Goal: Transaction & Acquisition: Book appointment/travel/reservation

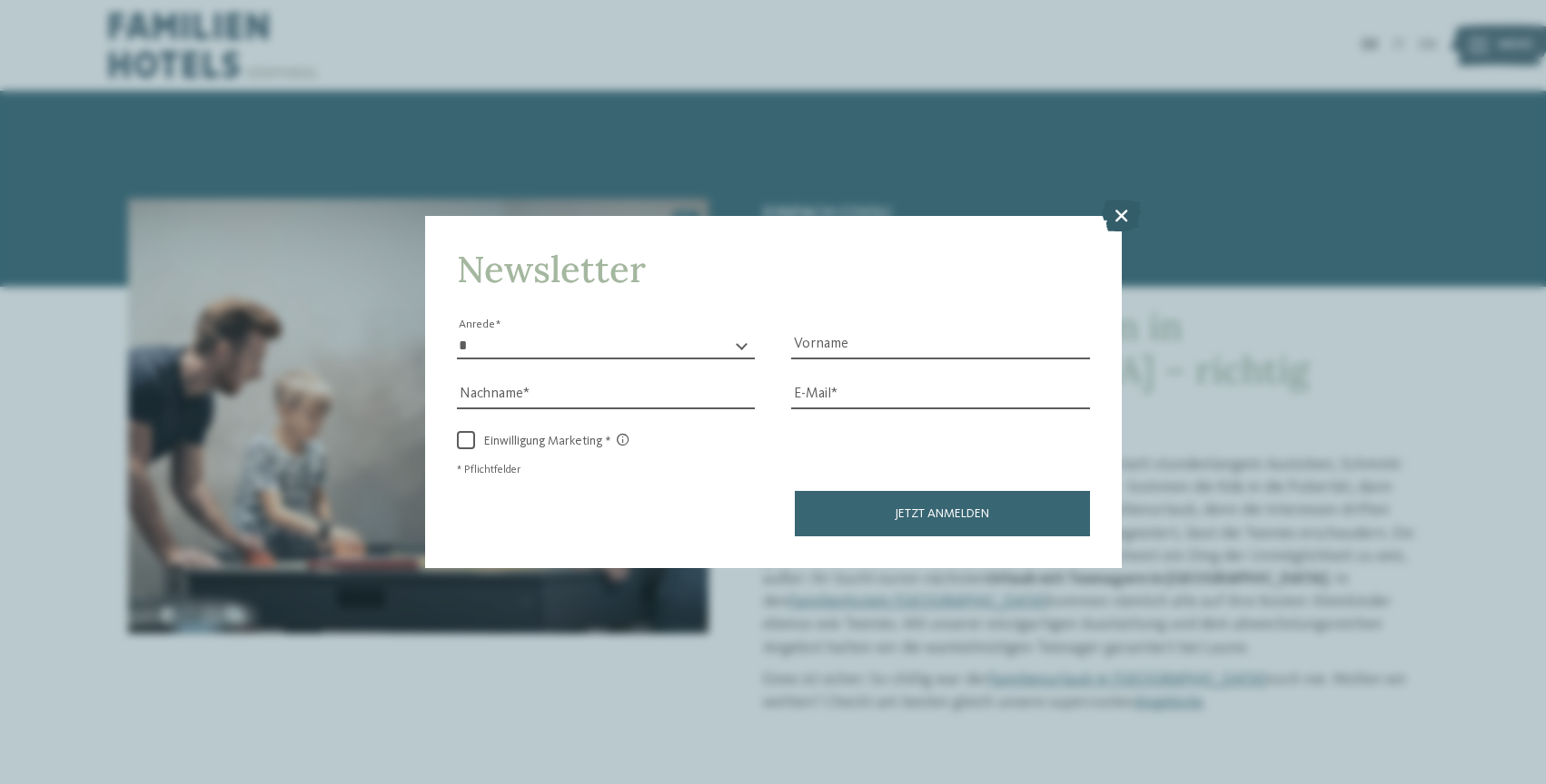
click at [1117, 206] on icon at bounding box center [1122, 214] width 39 height 32
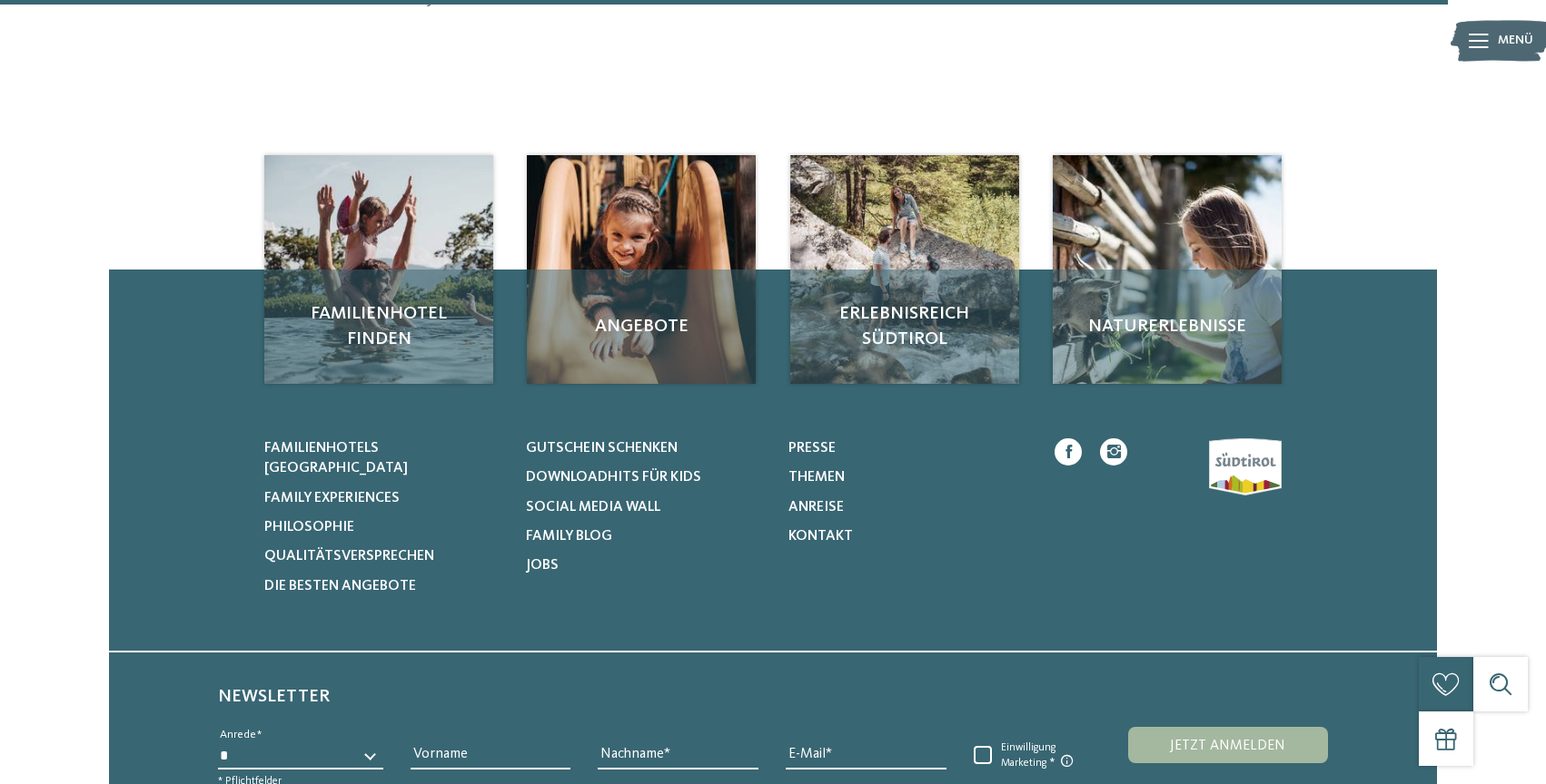
scroll to position [2758, 0]
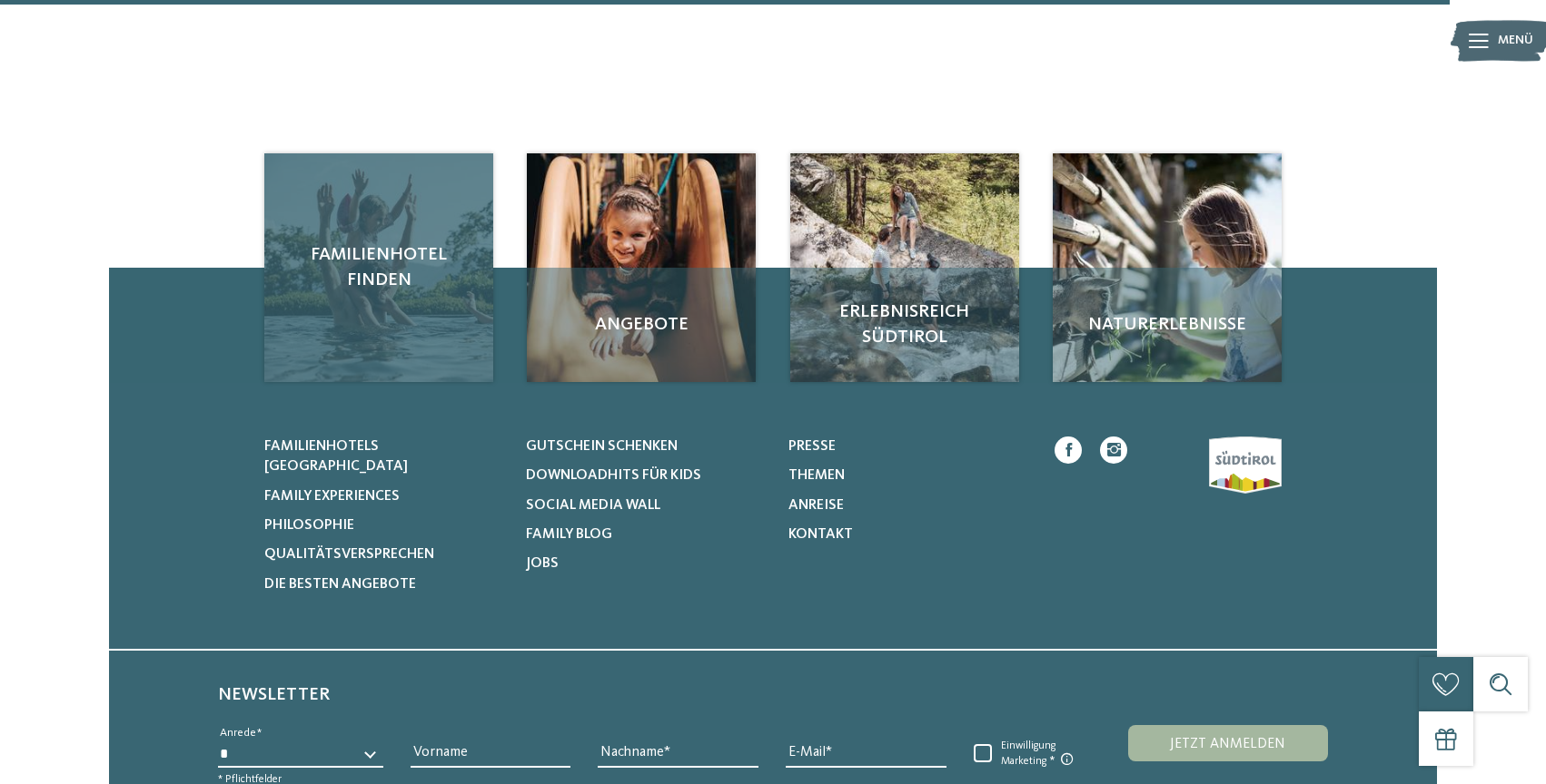
click at [377, 299] on div "Familienhotel finden" at bounding box center [379, 268] width 229 height 229
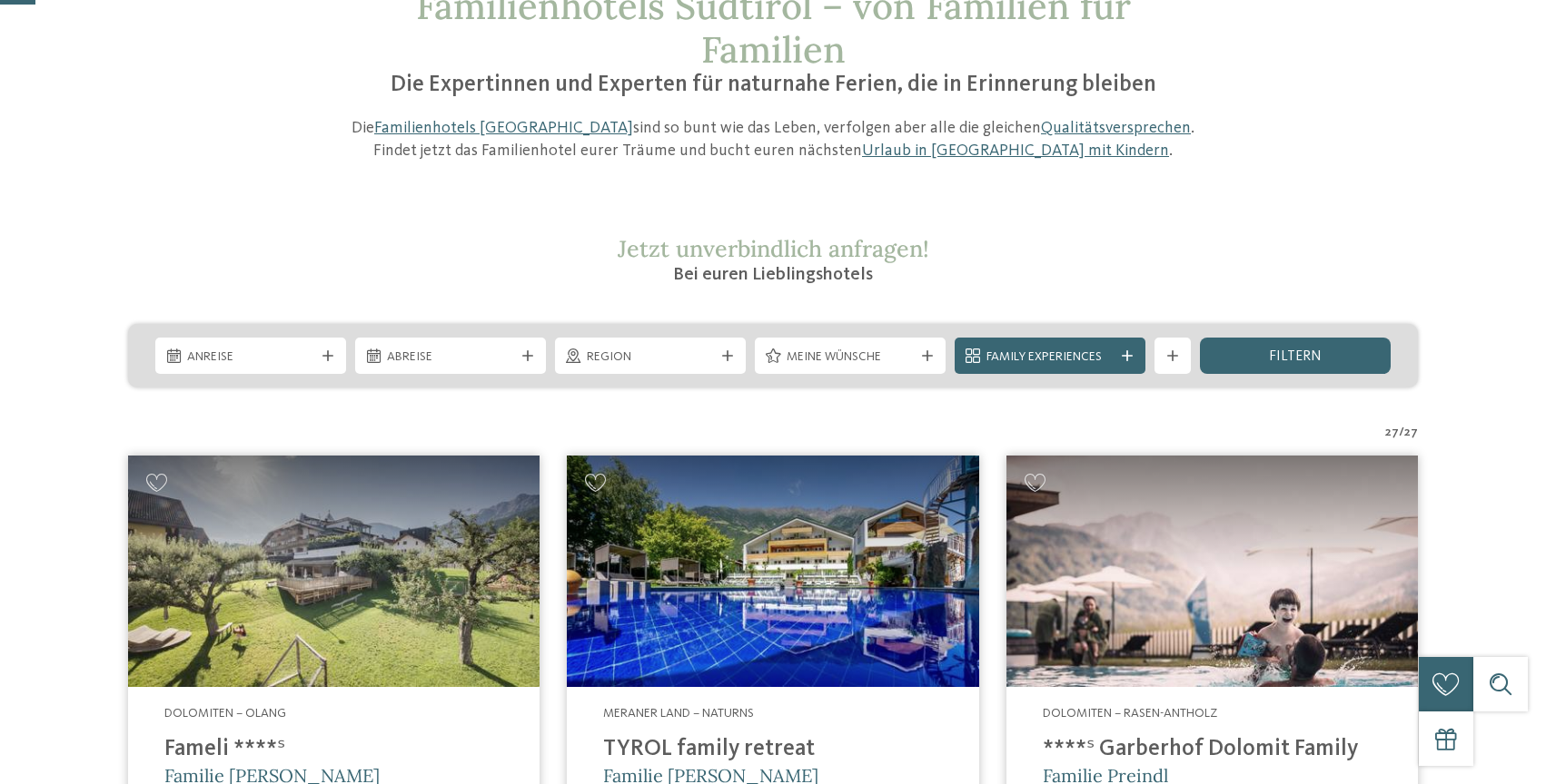
scroll to position [215, 0]
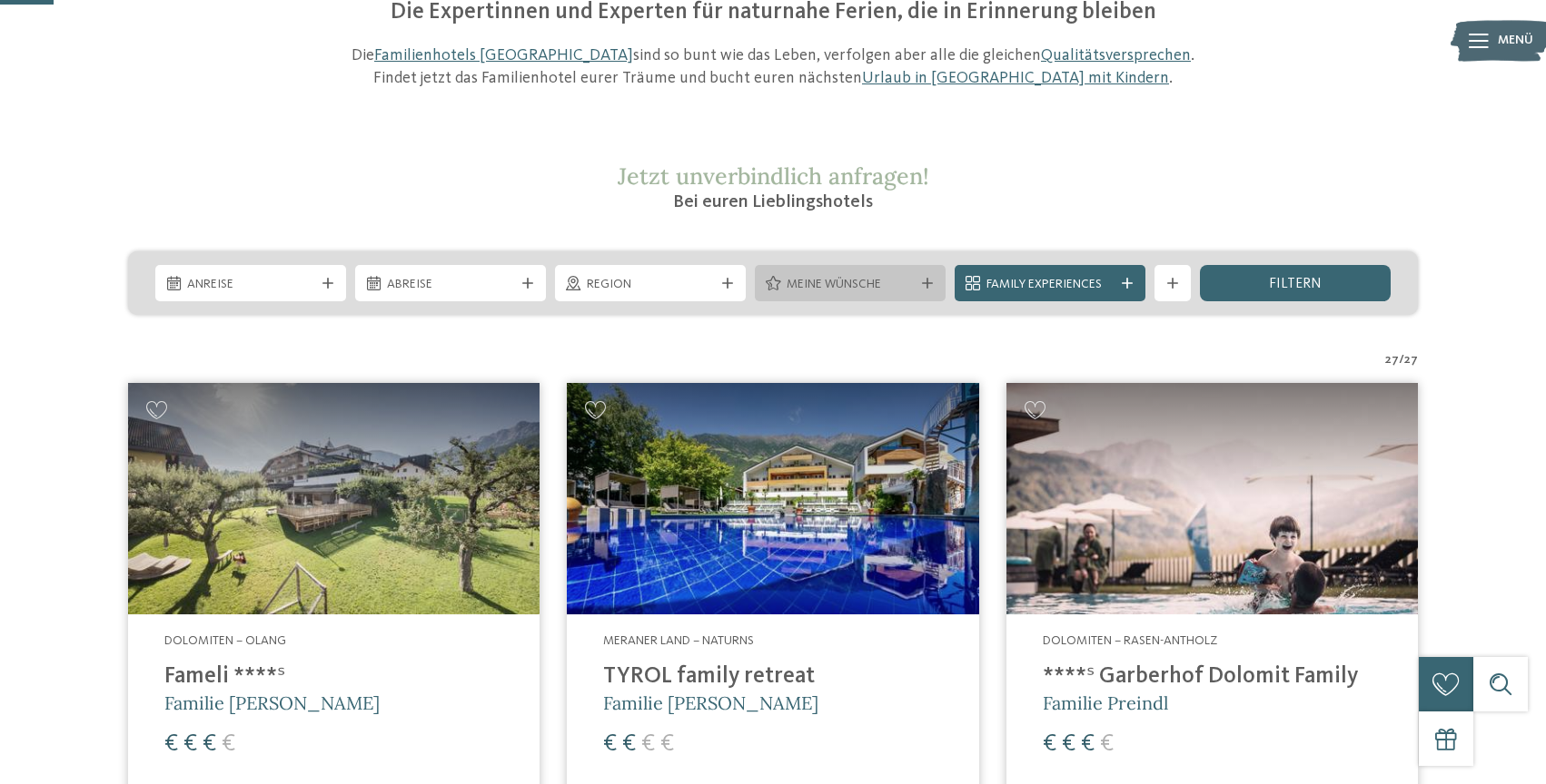
click at [823, 280] on span "Meine Wünsche" at bounding box center [850, 285] width 127 height 18
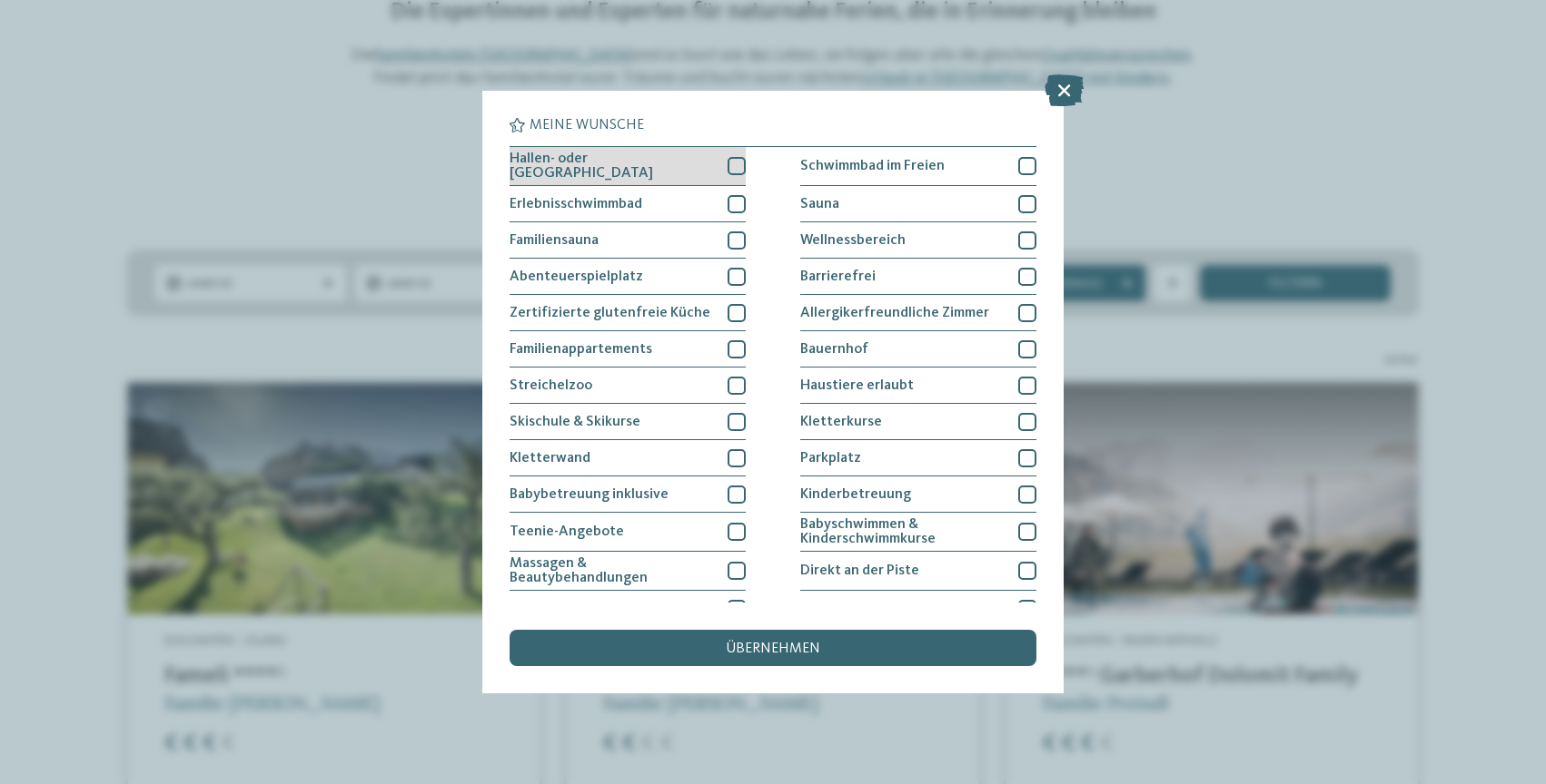
click at [732, 166] on div at bounding box center [736, 166] width 18 height 18
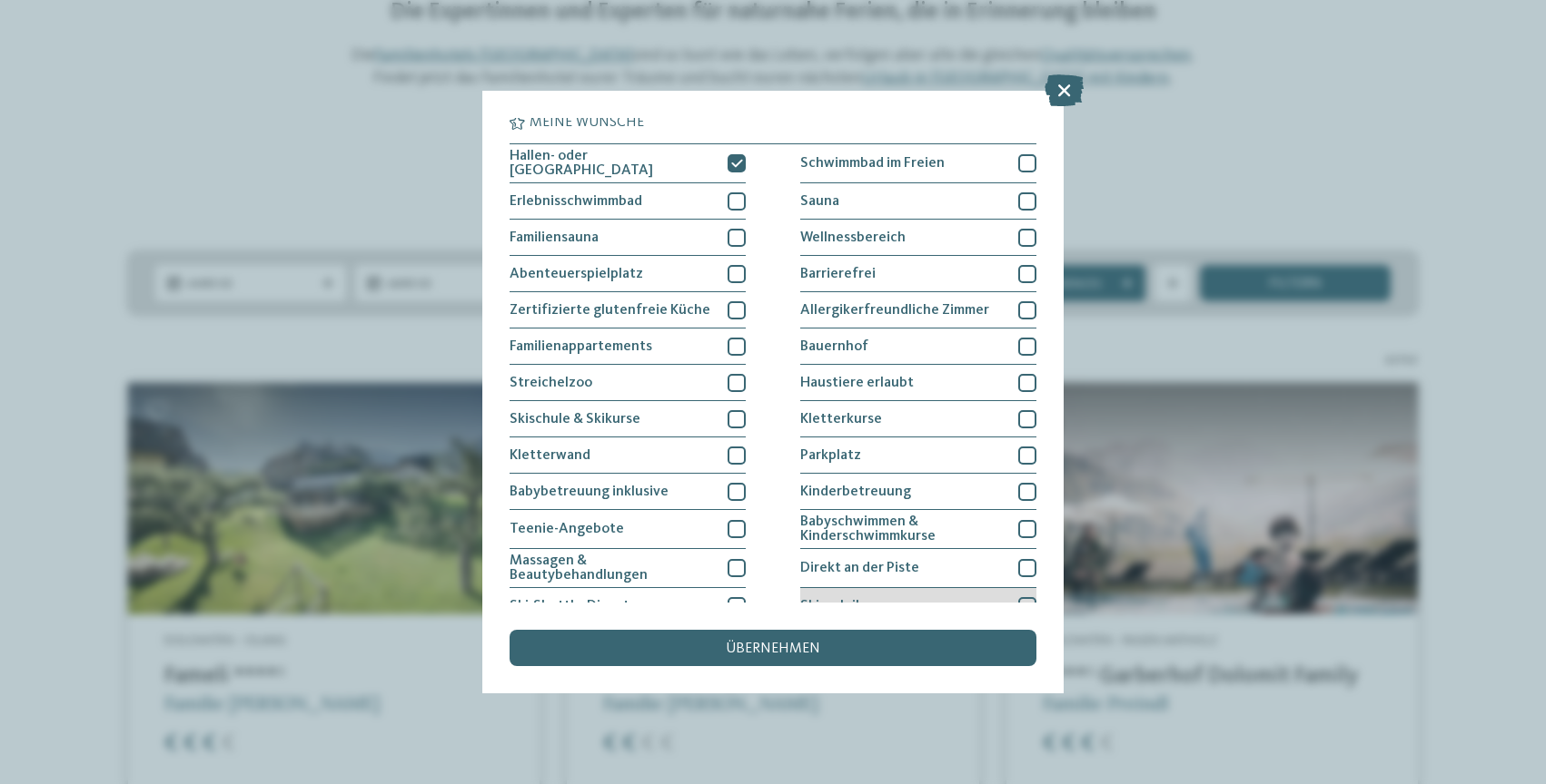
scroll to position [0, 0]
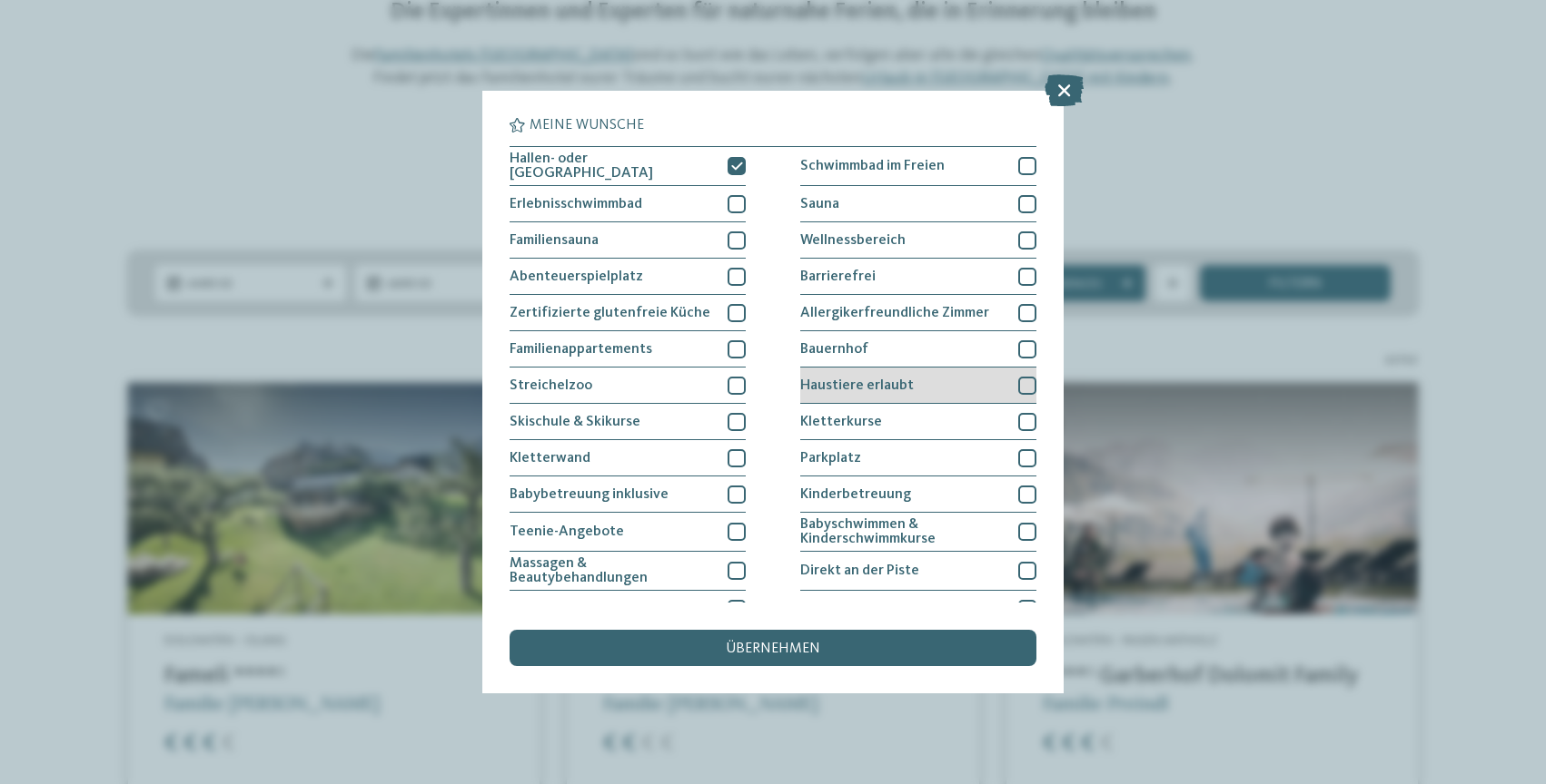
click at [861, 392] on div "Haustiere erlaubt" at bounding box center [918, 386] width 236 height 37
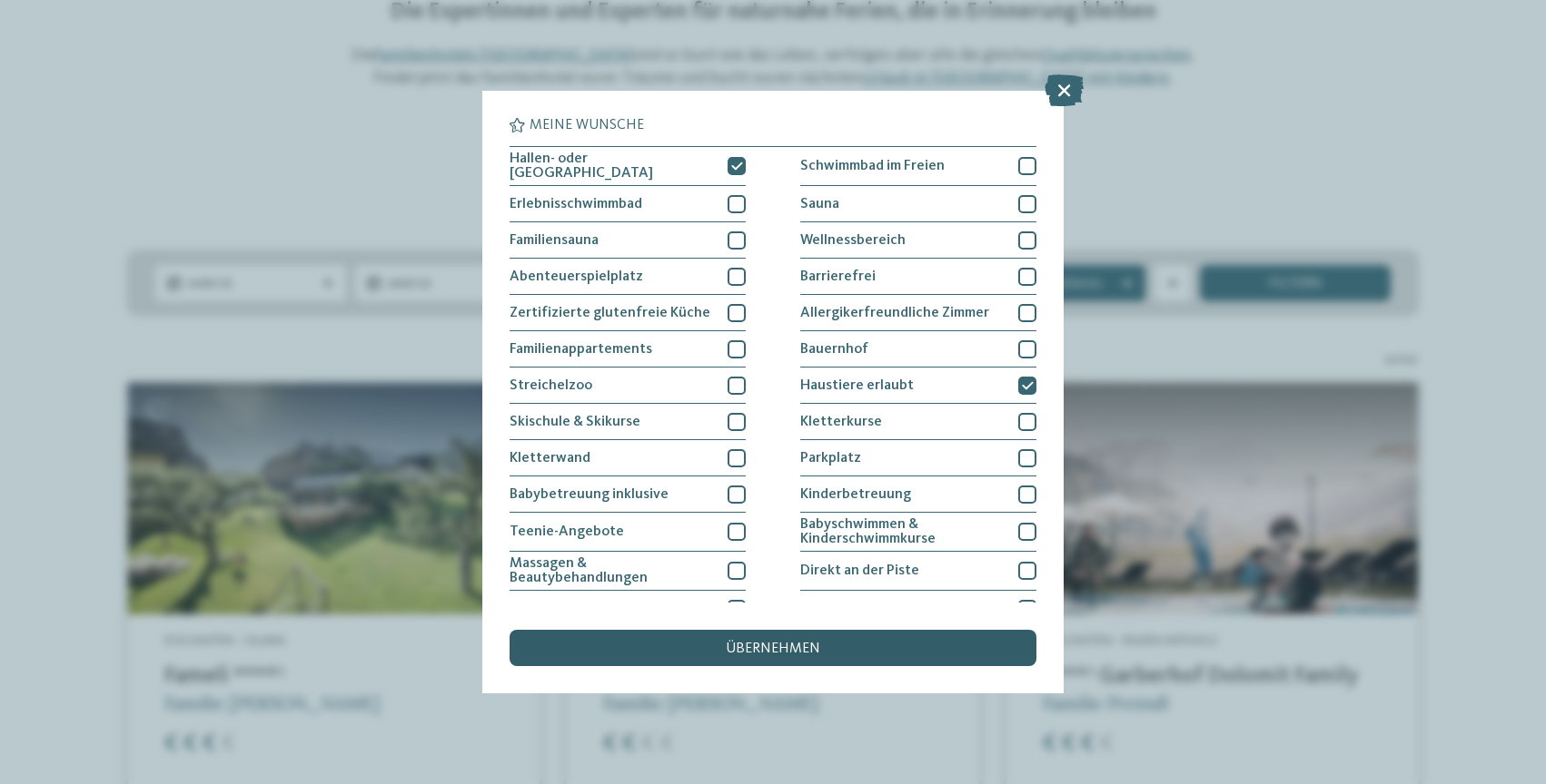
click at [810, 654] on span "übernehmen" at bounding box center [772, 649] width 95 height 15
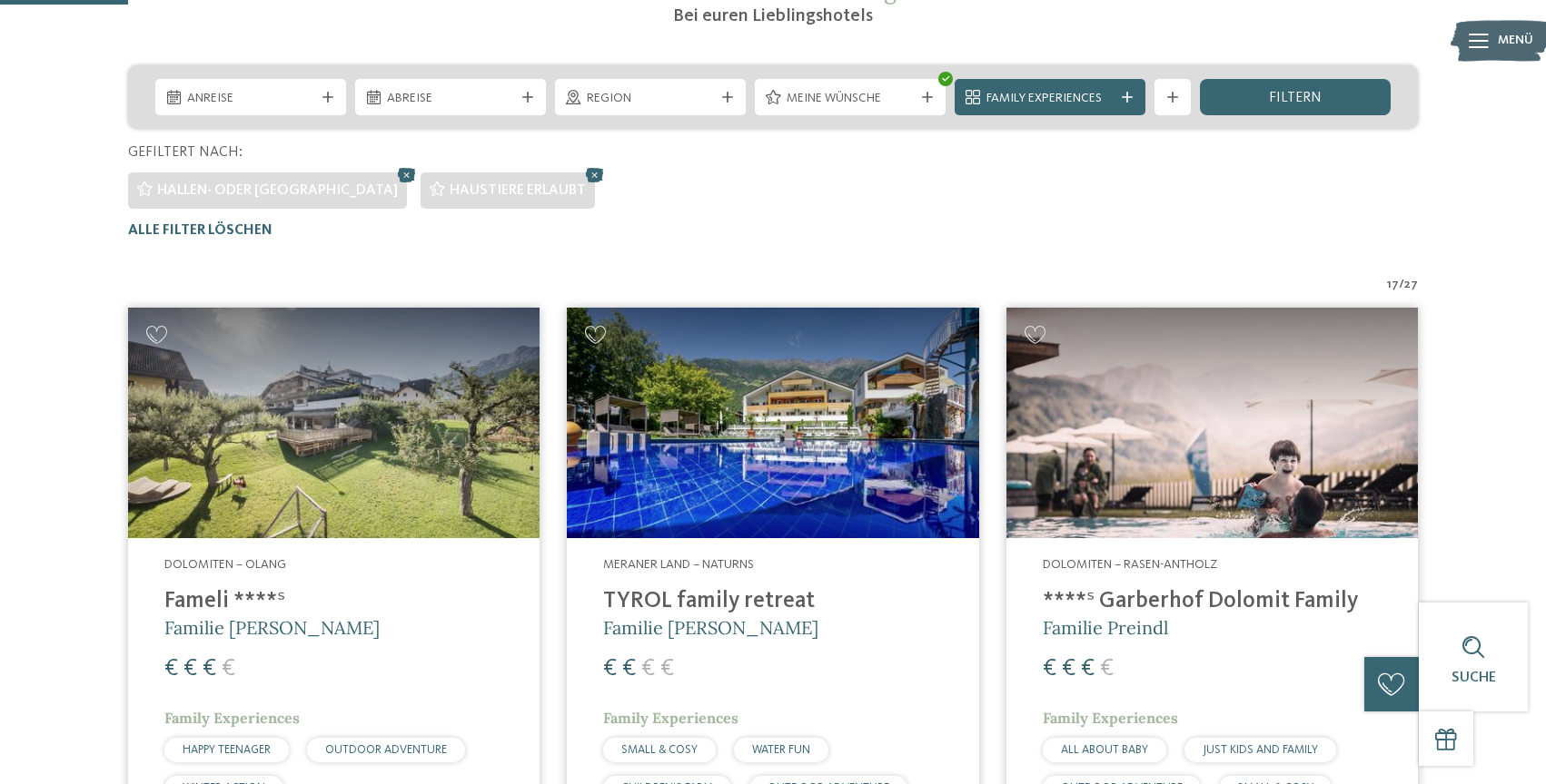
scroll to position [336, 0]
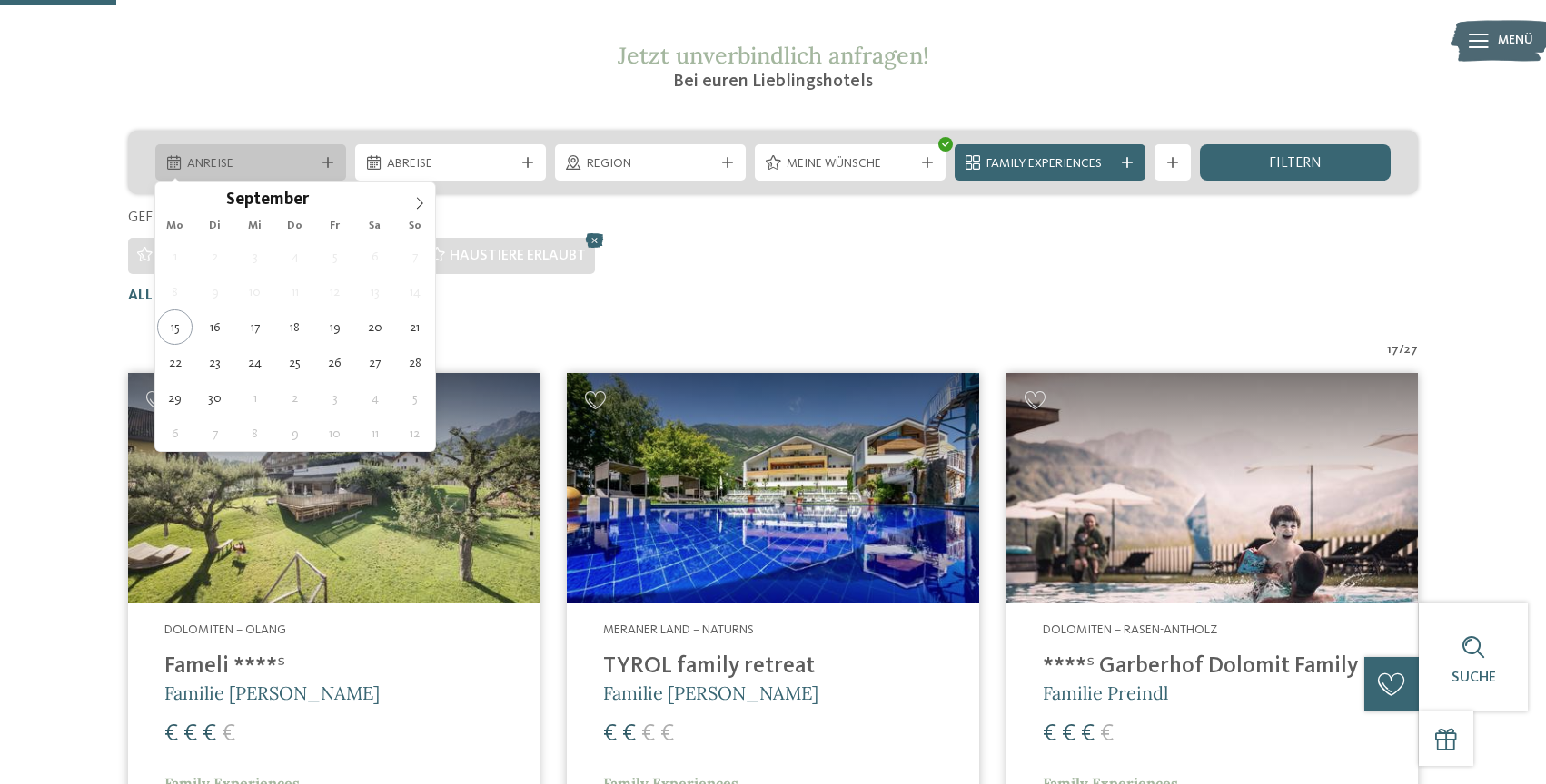
click at [250, 162] on span "Anreise" at bounding box center [251, 164] width 127 height 18
click at [415, 201] on icon at bounding box center [420, 203] width 13 height 13
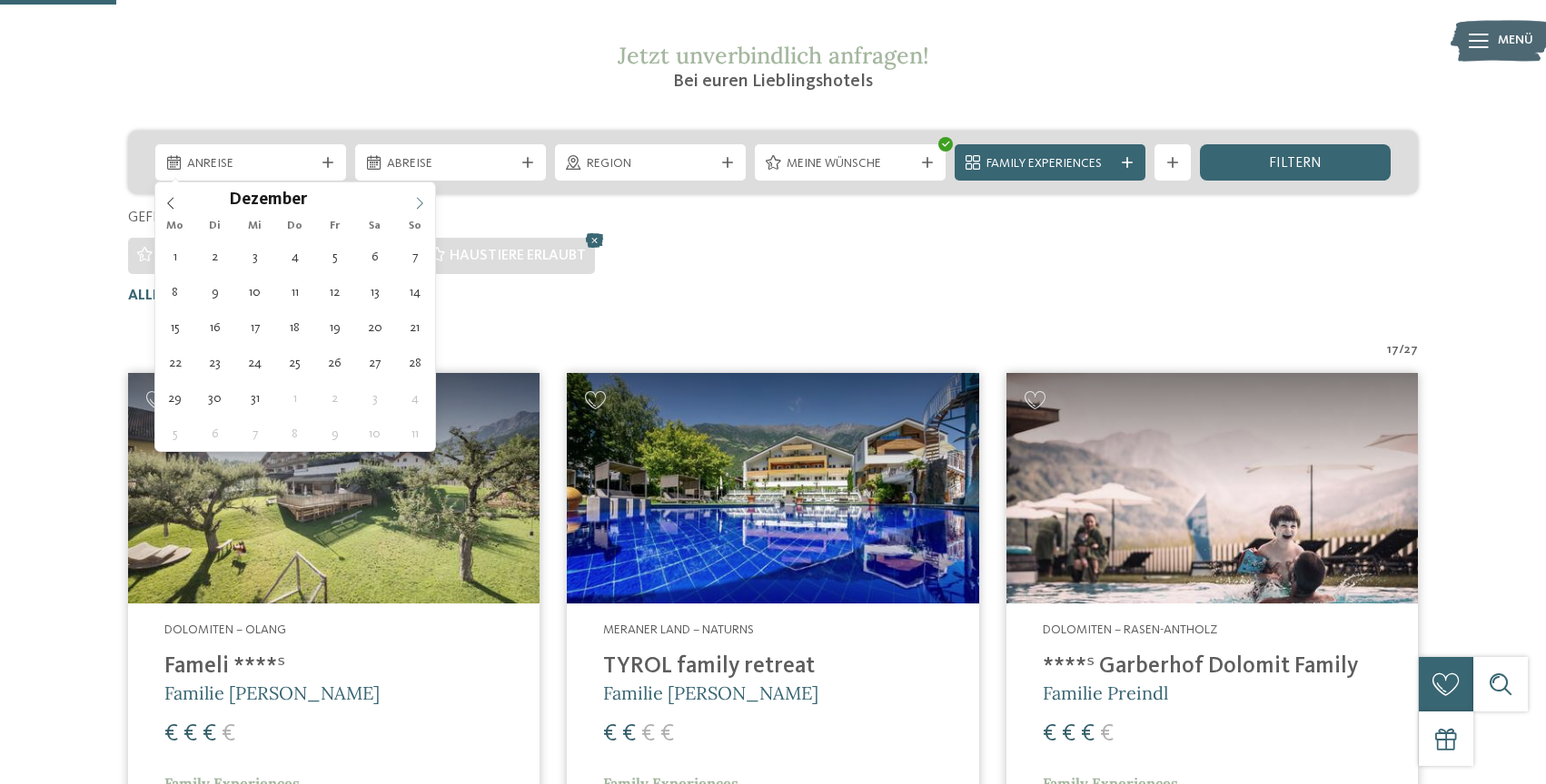
click at [415, 201] on icon at bounding box center [420, 203] width 13 height 13
type input "****"
click at [422, 205] on icon at bounding box center [420, 203] width 13 height 13
click at [417, 205] on icon at bounding box center [420, 203] width 13 height 13
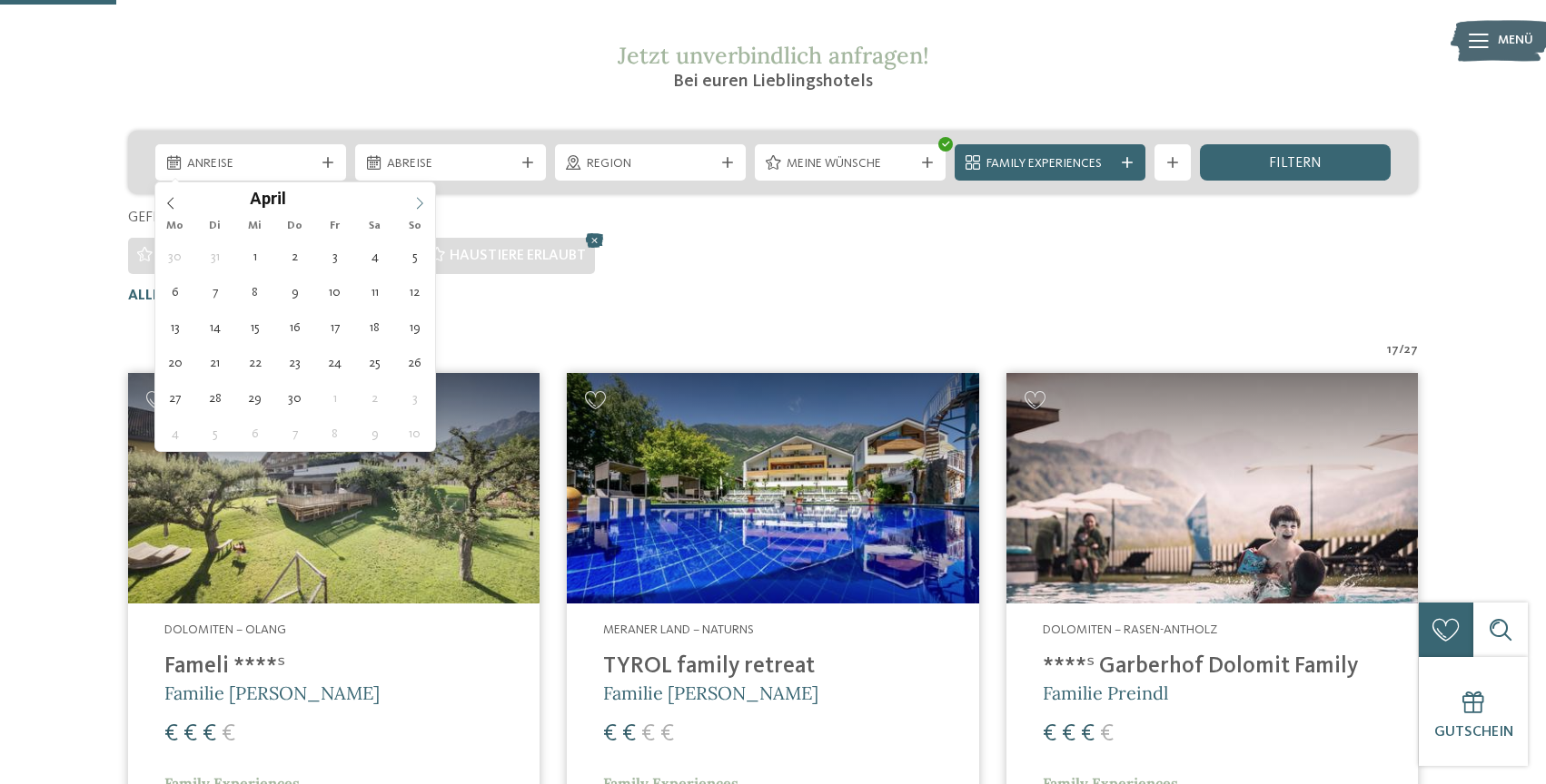
click at [417, 205] on icon at bounding box center [420, 203] width 13 height 13
click at [417, 198] on icon at bounding box center [420, 203] width 7 height 12
click at [417, 199] on icon at bounding box center [420, 203] width 13 height 13
type div "05.07.2026"
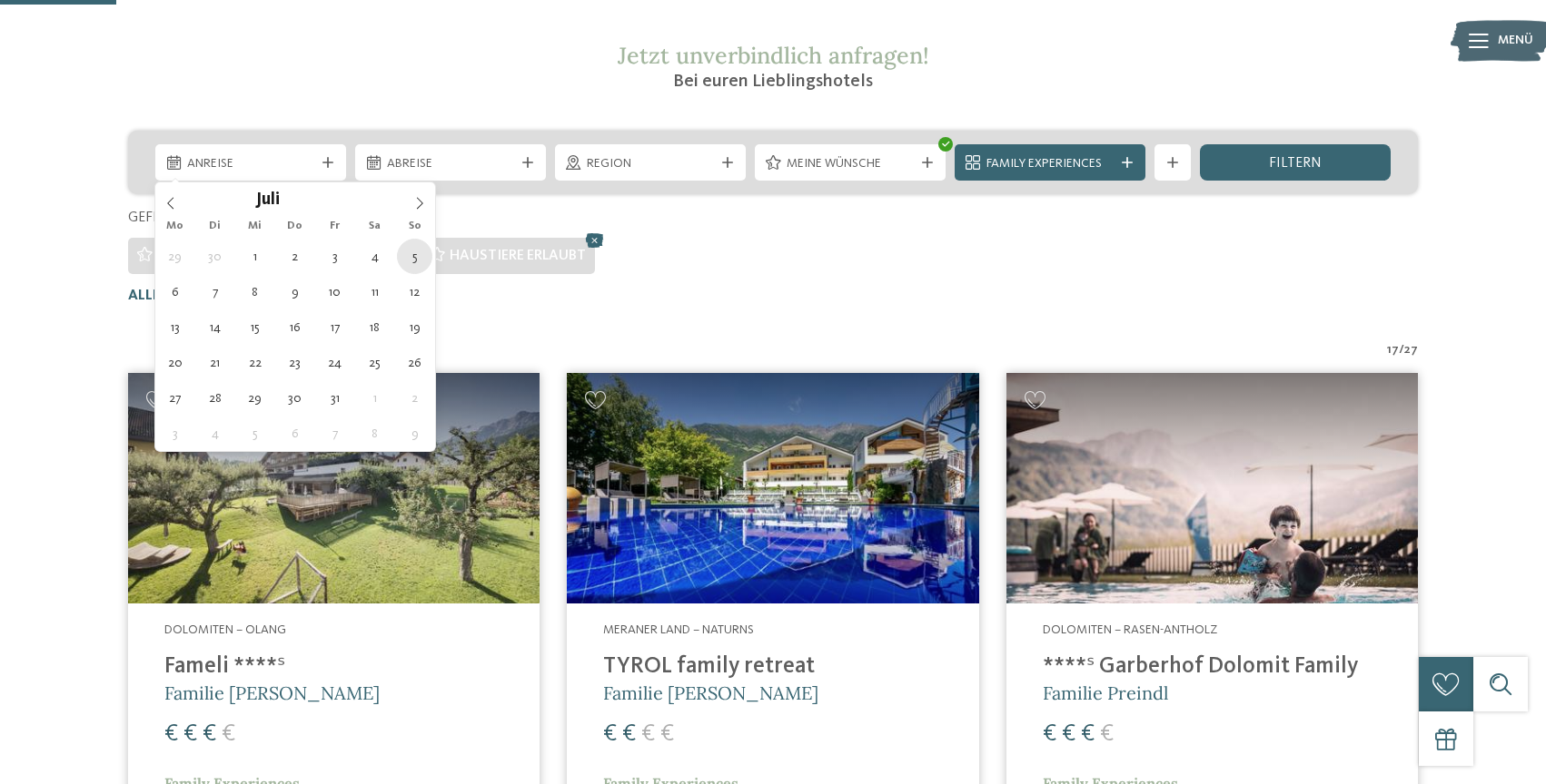
type input "****"
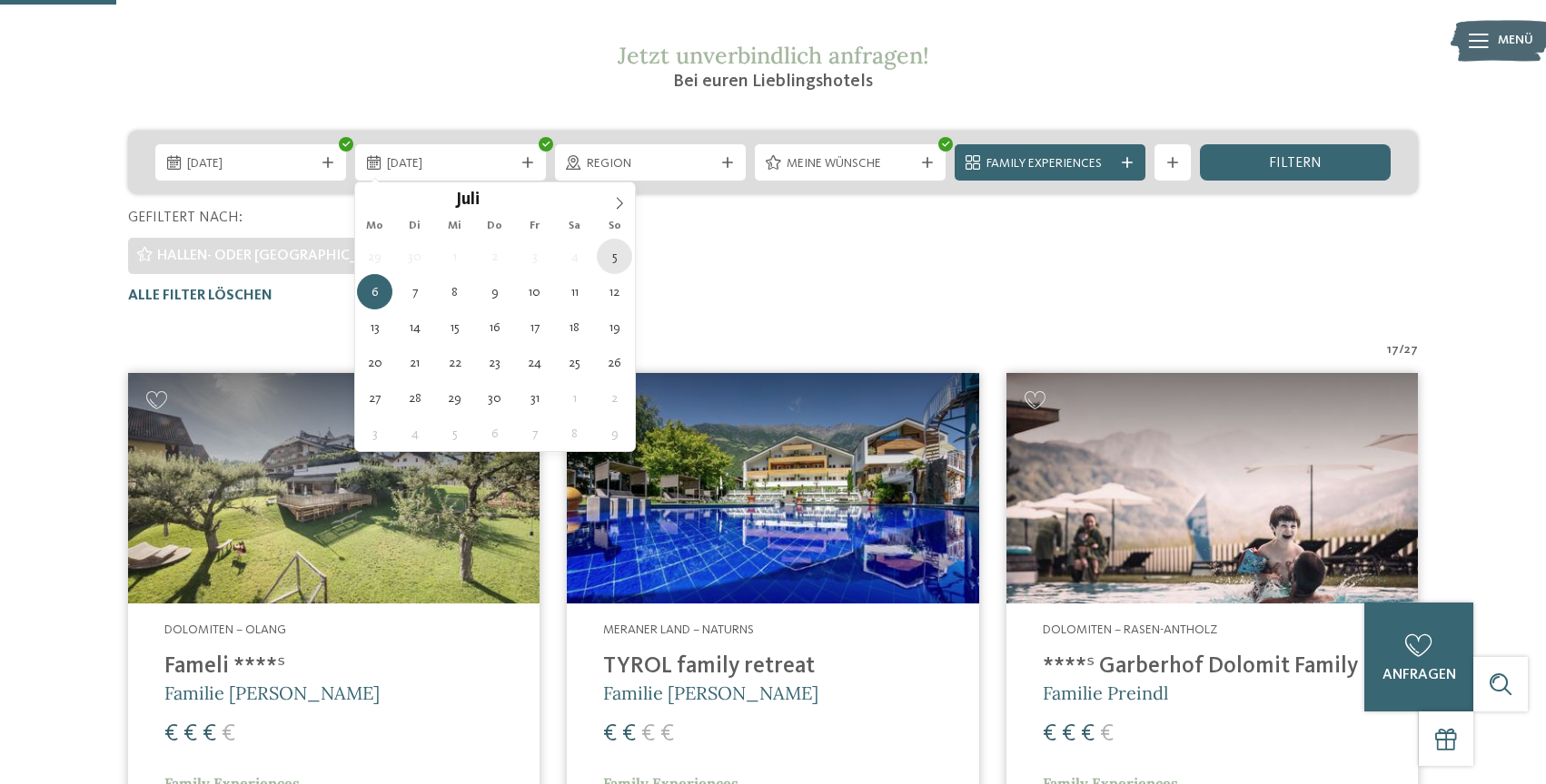
type div "05.07.2026"
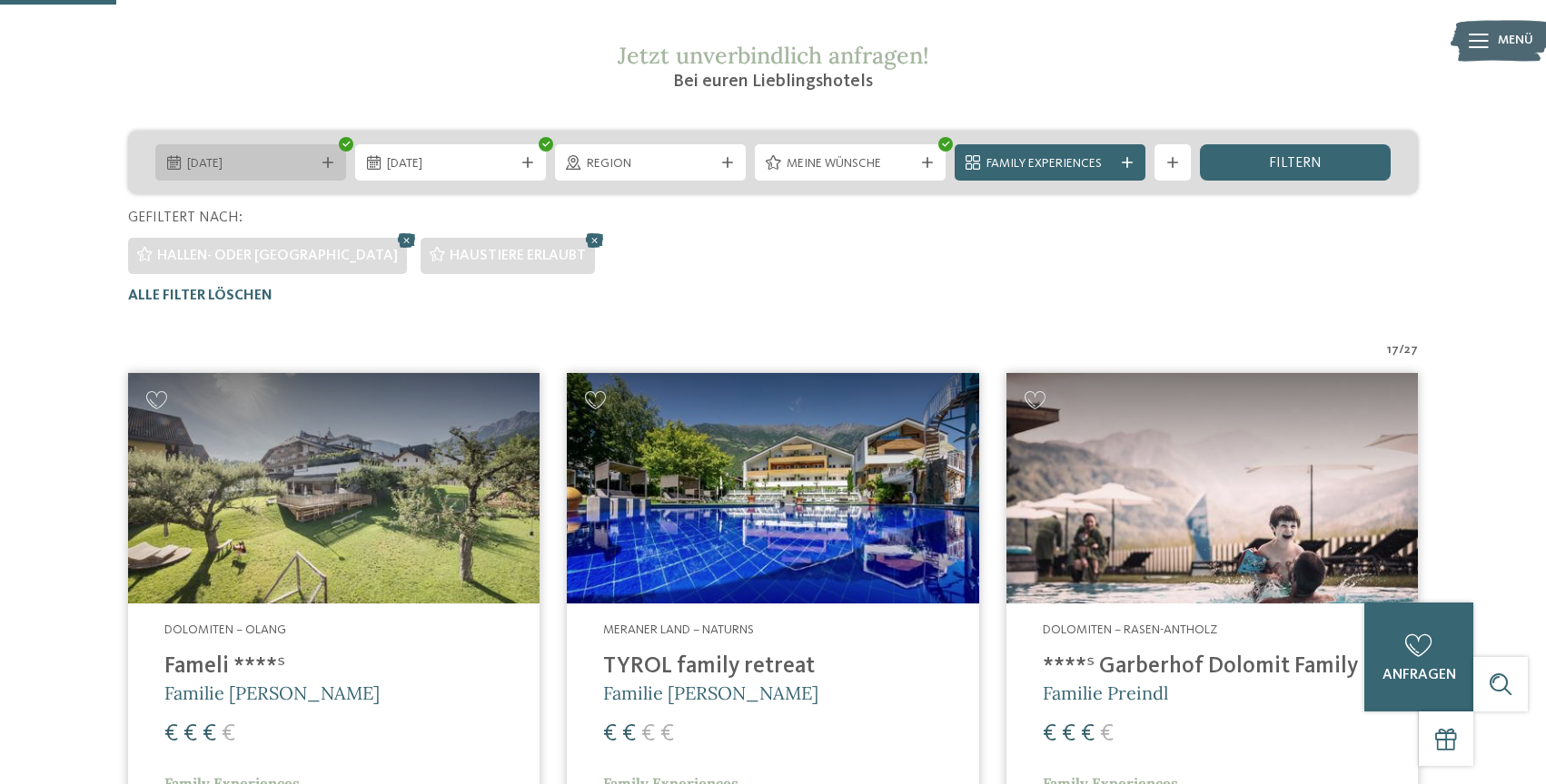
click at [339, 165] on div "05.07.2026" at bounding box center [251, 162] width 191 height 37
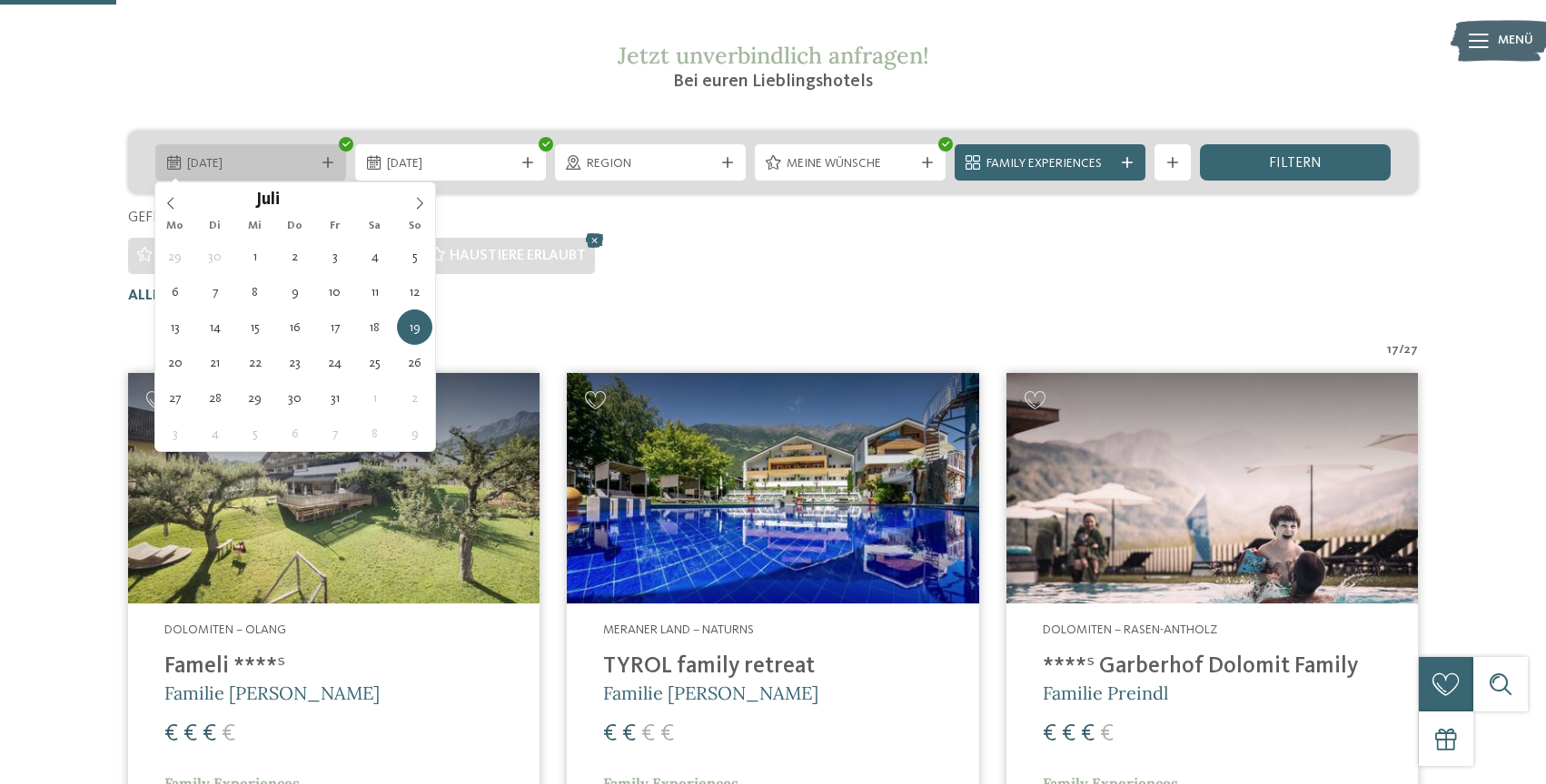
click at [334, 173] on div "19.07.2026" at bounding box center [251, 162] width 191 height 37
type div "05.07.2026"
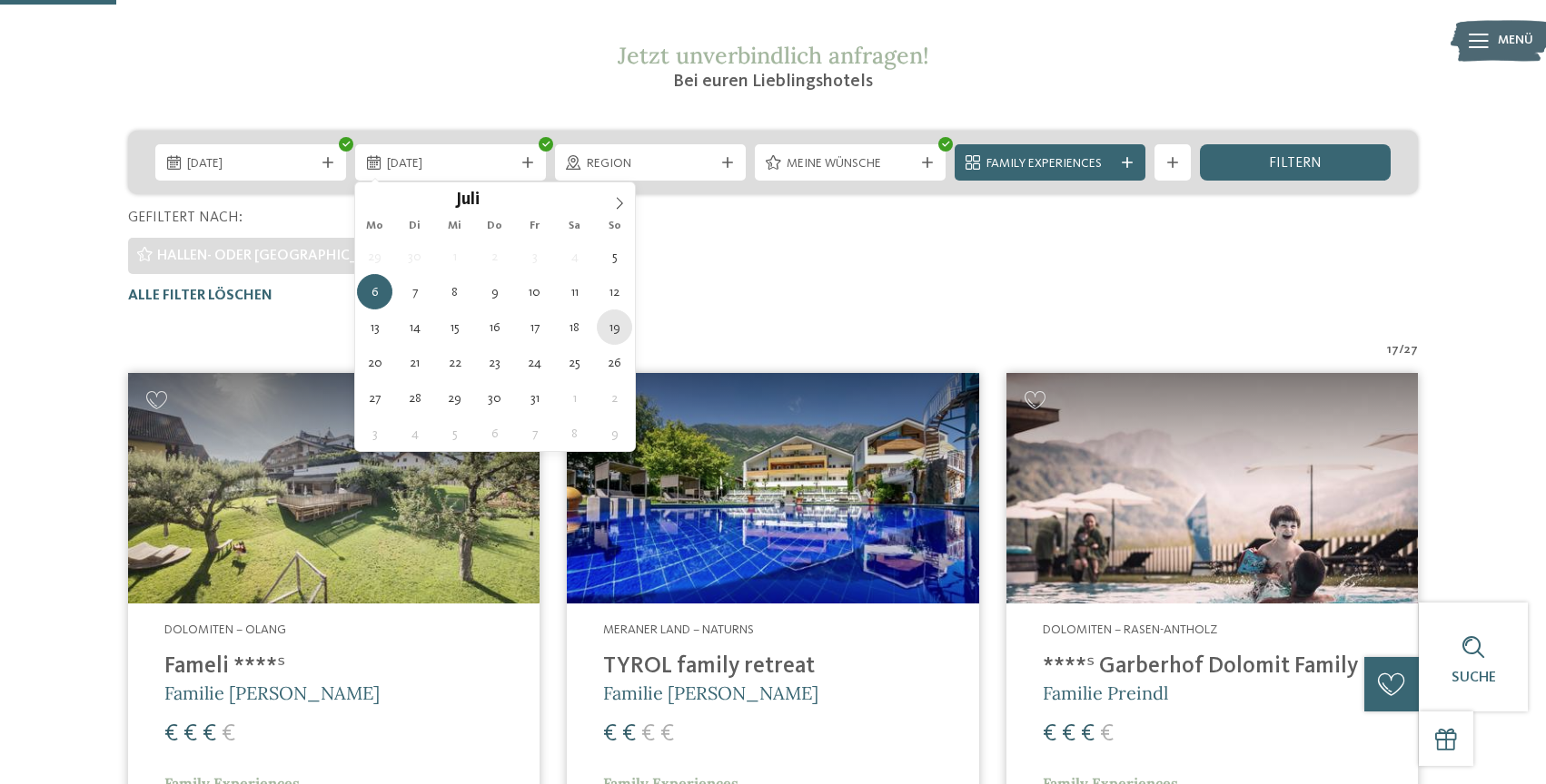
type div "19.07.2026"
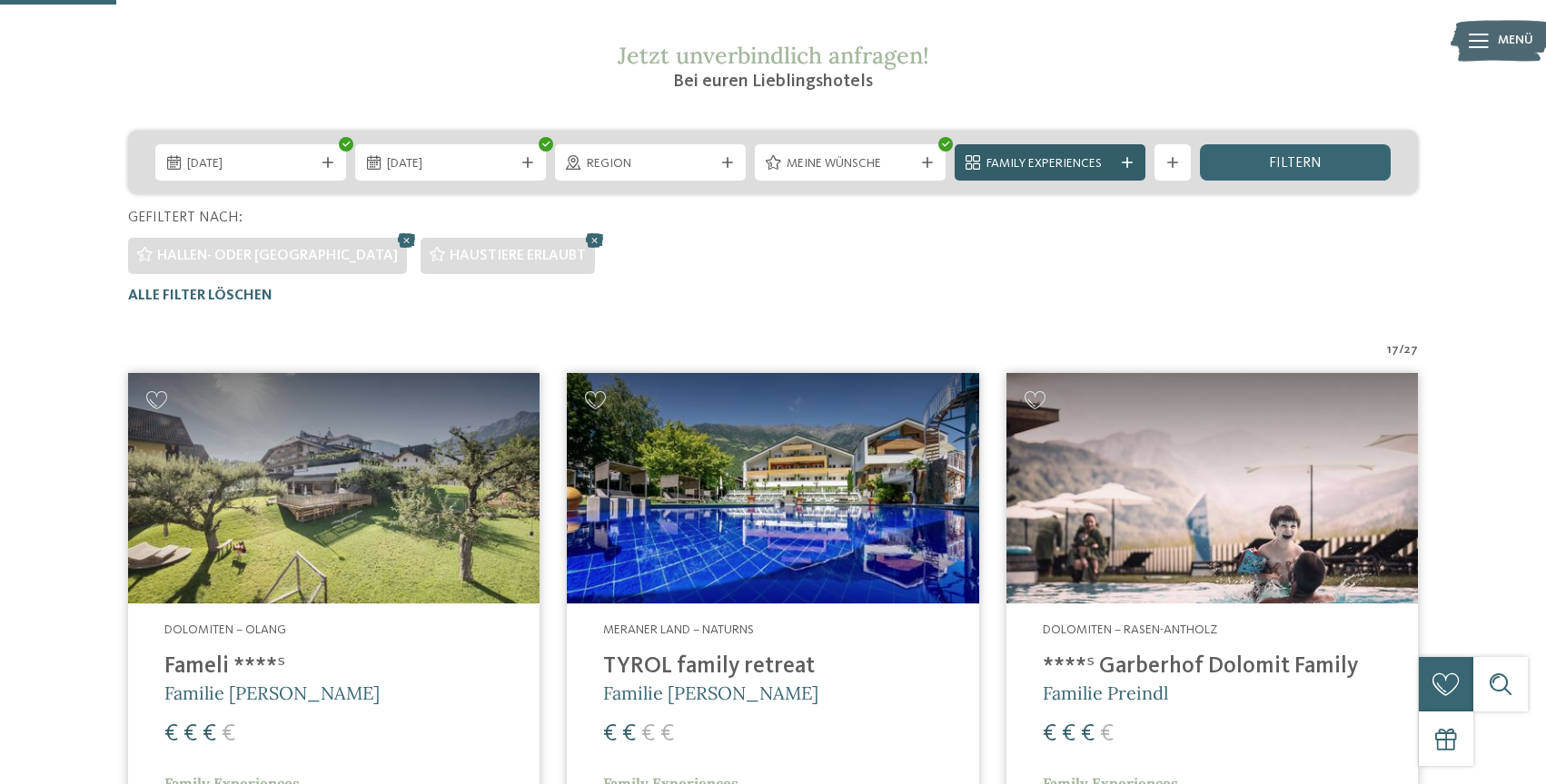
click at [1124, 162] on icon at bounding box center [1127, 163] width 11 height 11
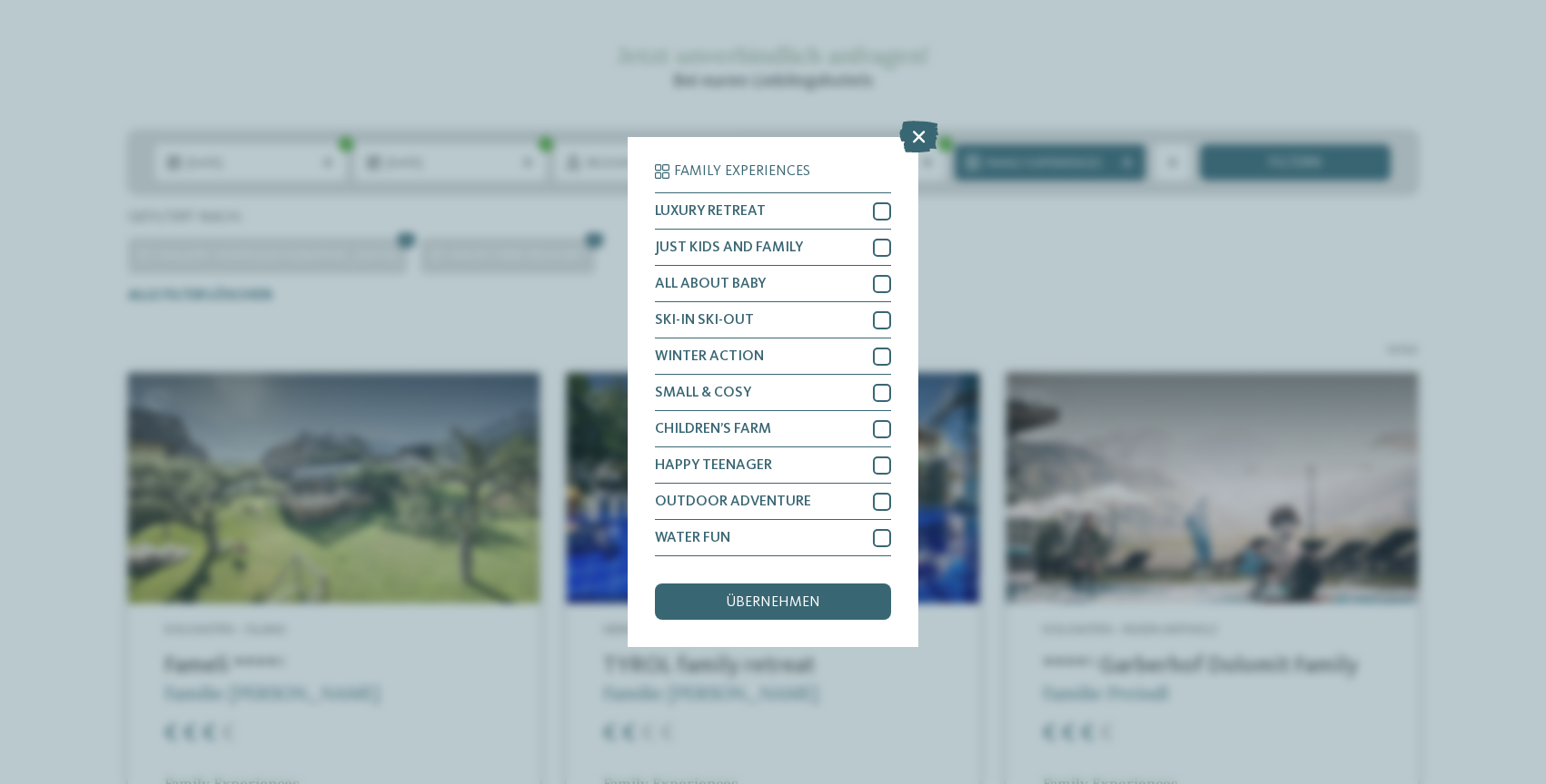
click at [1161, 225] on div "Family Experiences LUXURY RETREAT JUST KIDS AND FAMILY" at bounding box center [773, 392] width 1546 height 784
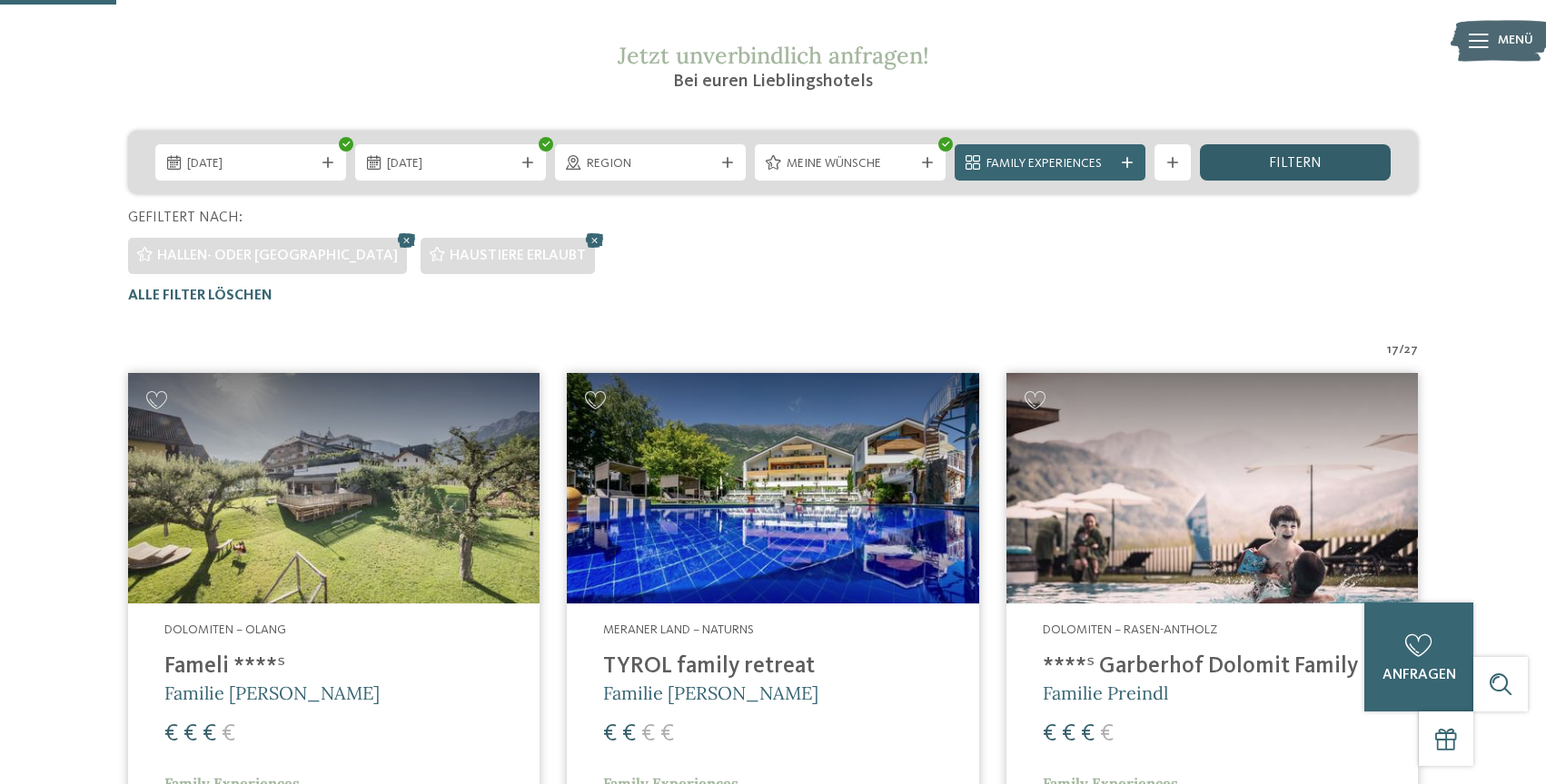
click at [1260, 158] on div "filtern" at bounding box center [1295, 162] width 191 height 37
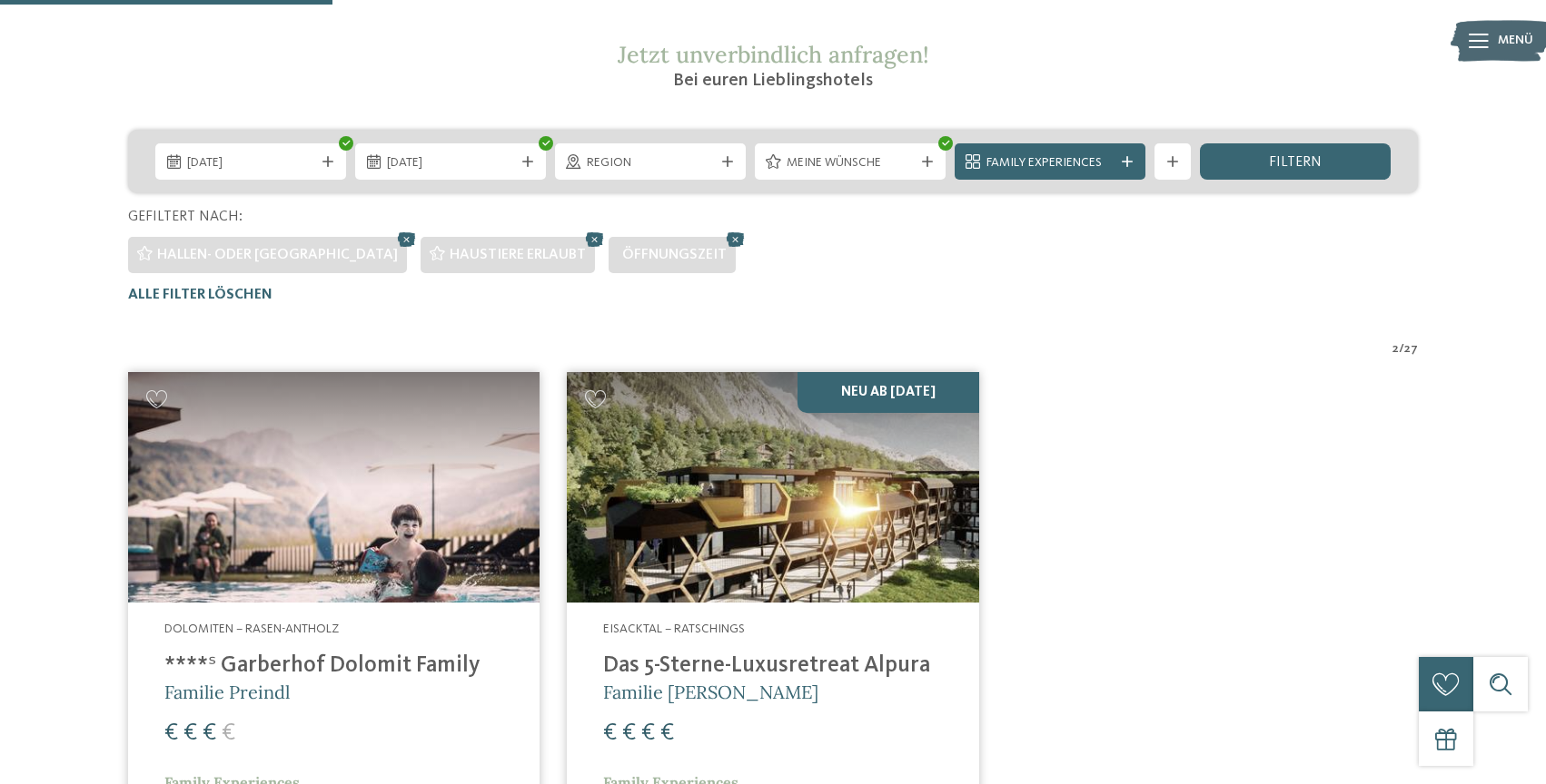
scroll to position [333, 0]
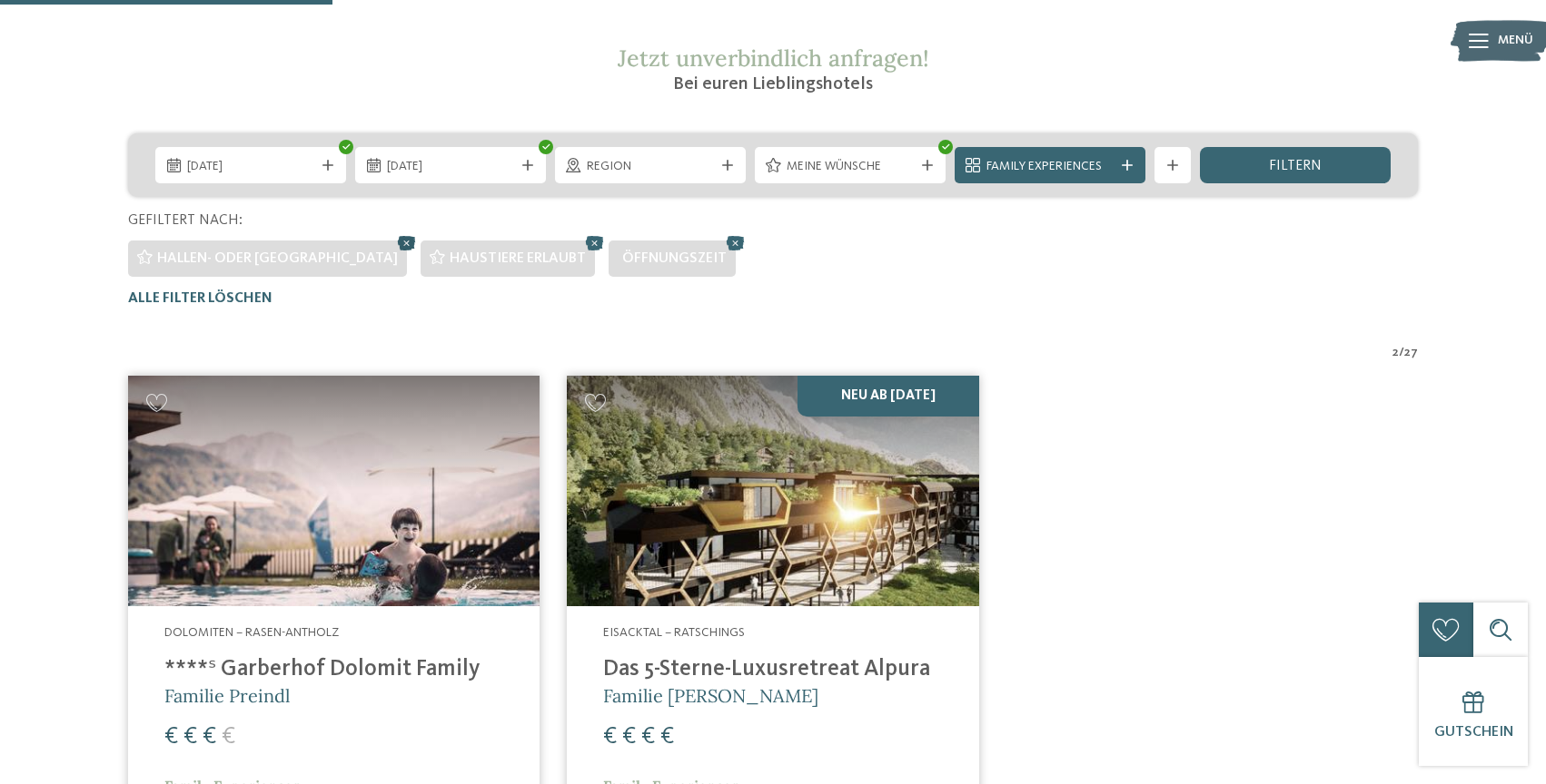
click at [394, 244] on icon at bounding box center [407, 243] width 27 height 23
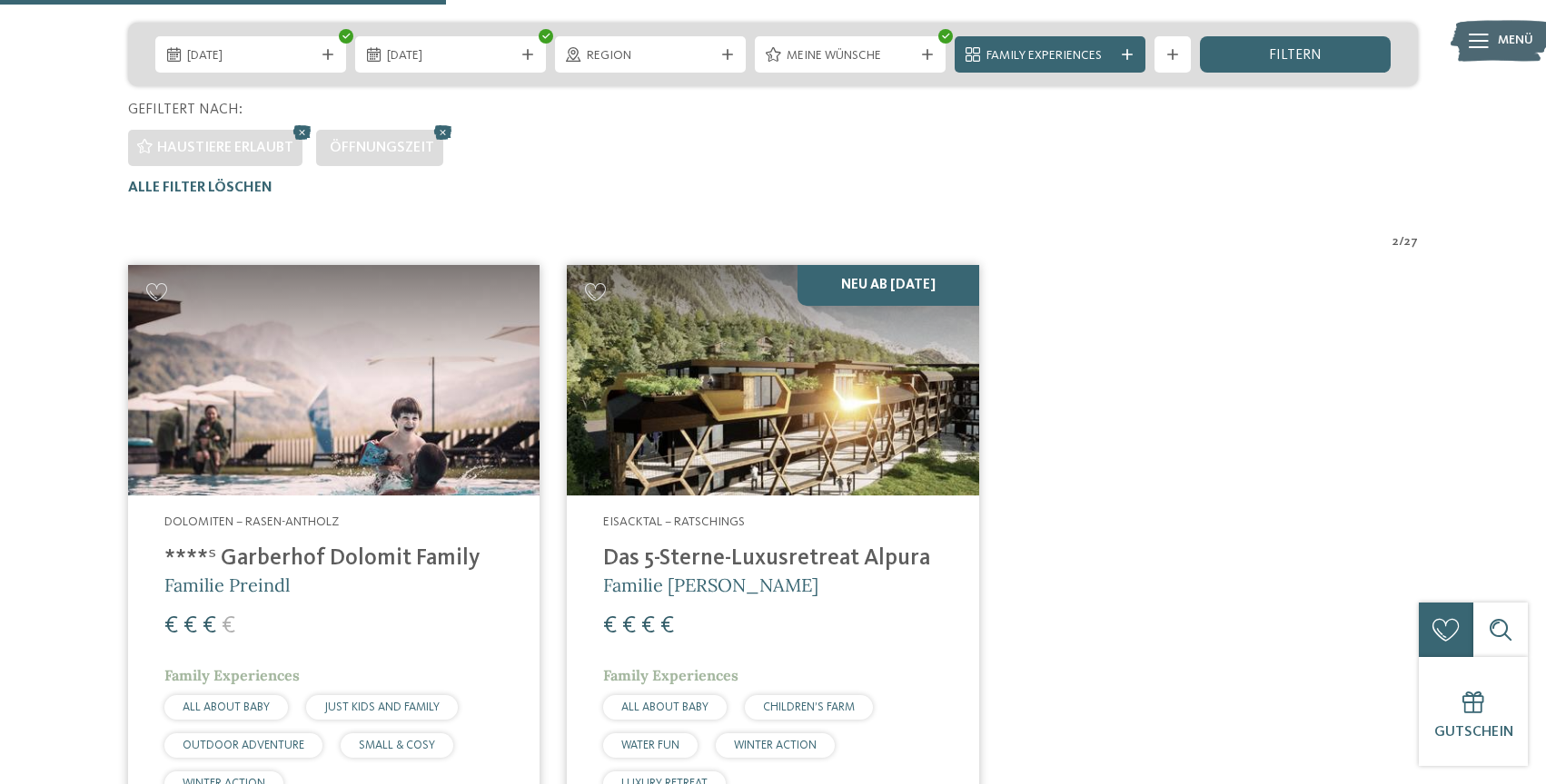
scroll to position [438, 0]
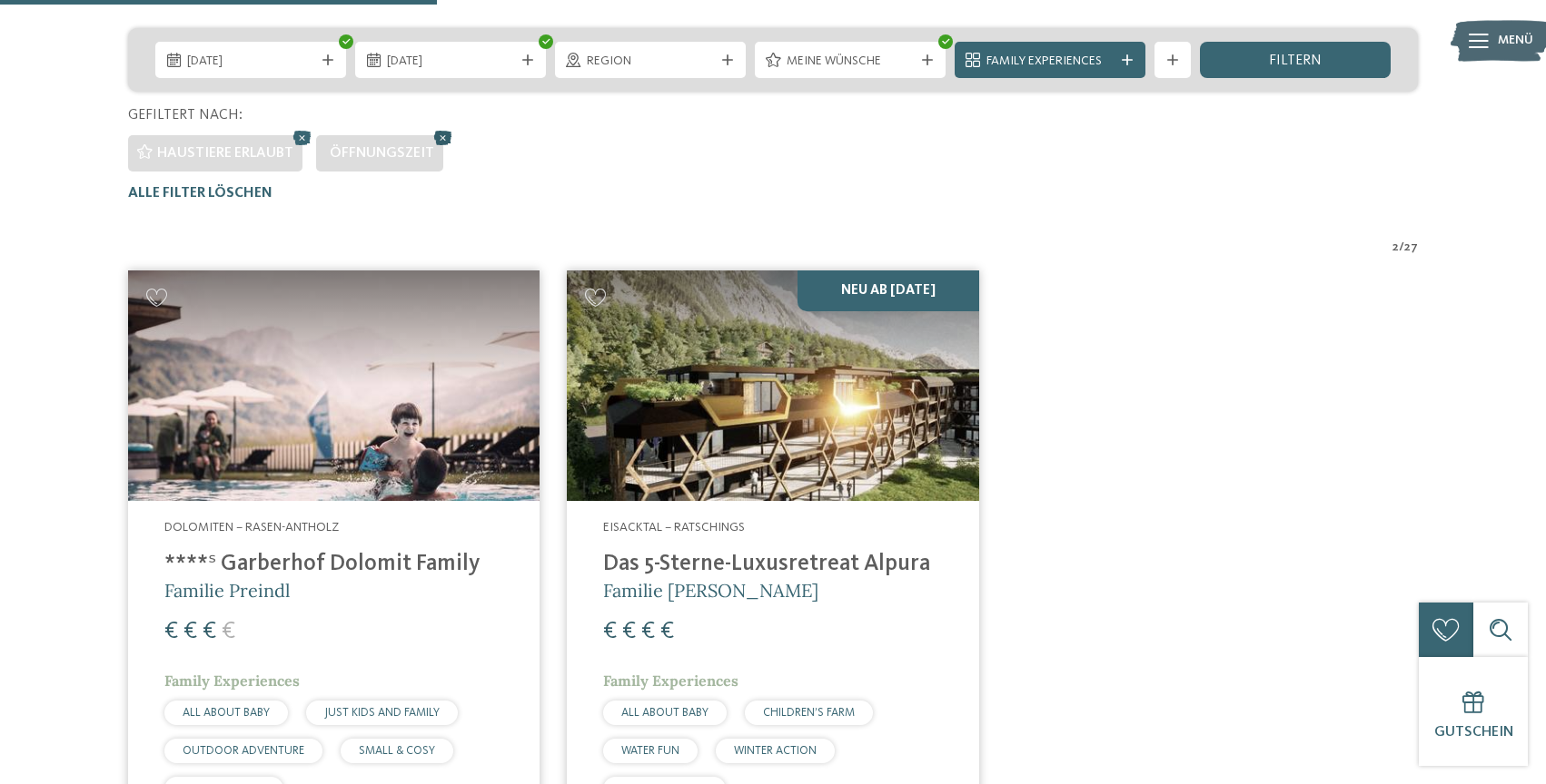
click at [433, 139] on icon at bounding box center [442, 138] width 27 height 23
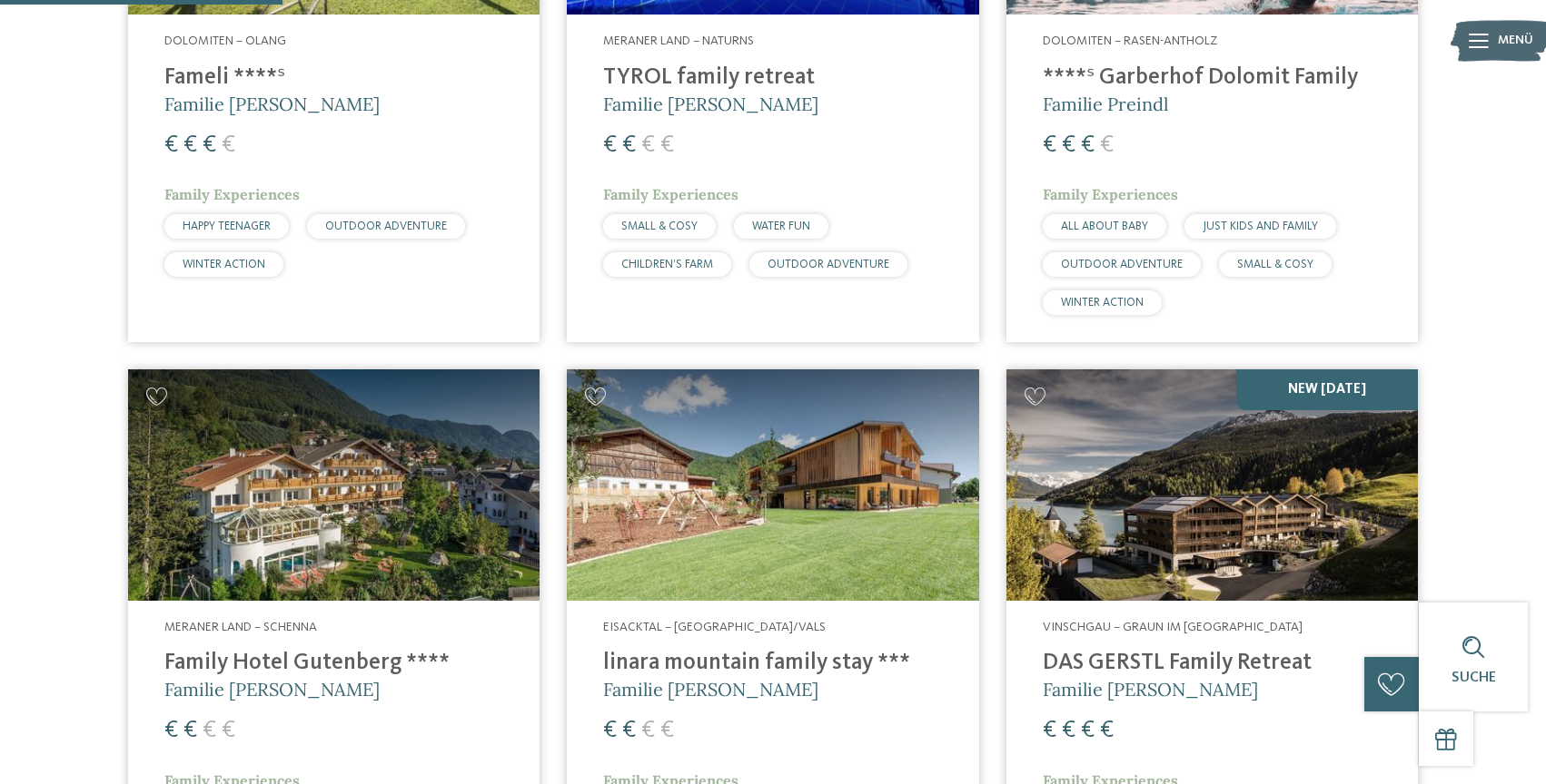
scroll to position [921, 0]
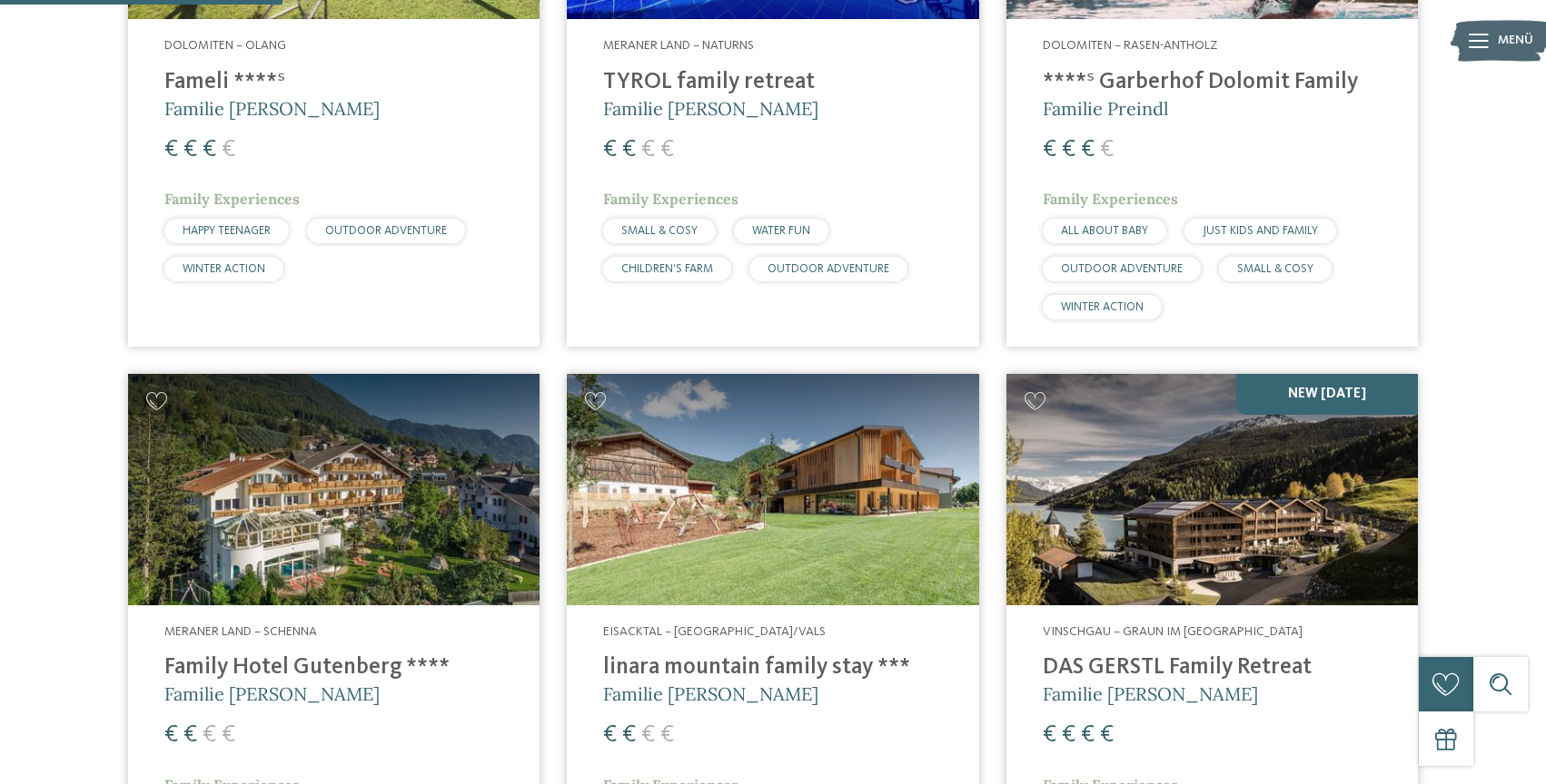
click at [664, 79] on h4 "TYROL family retreat" at bounding box center [773, 82] width 339 height 27
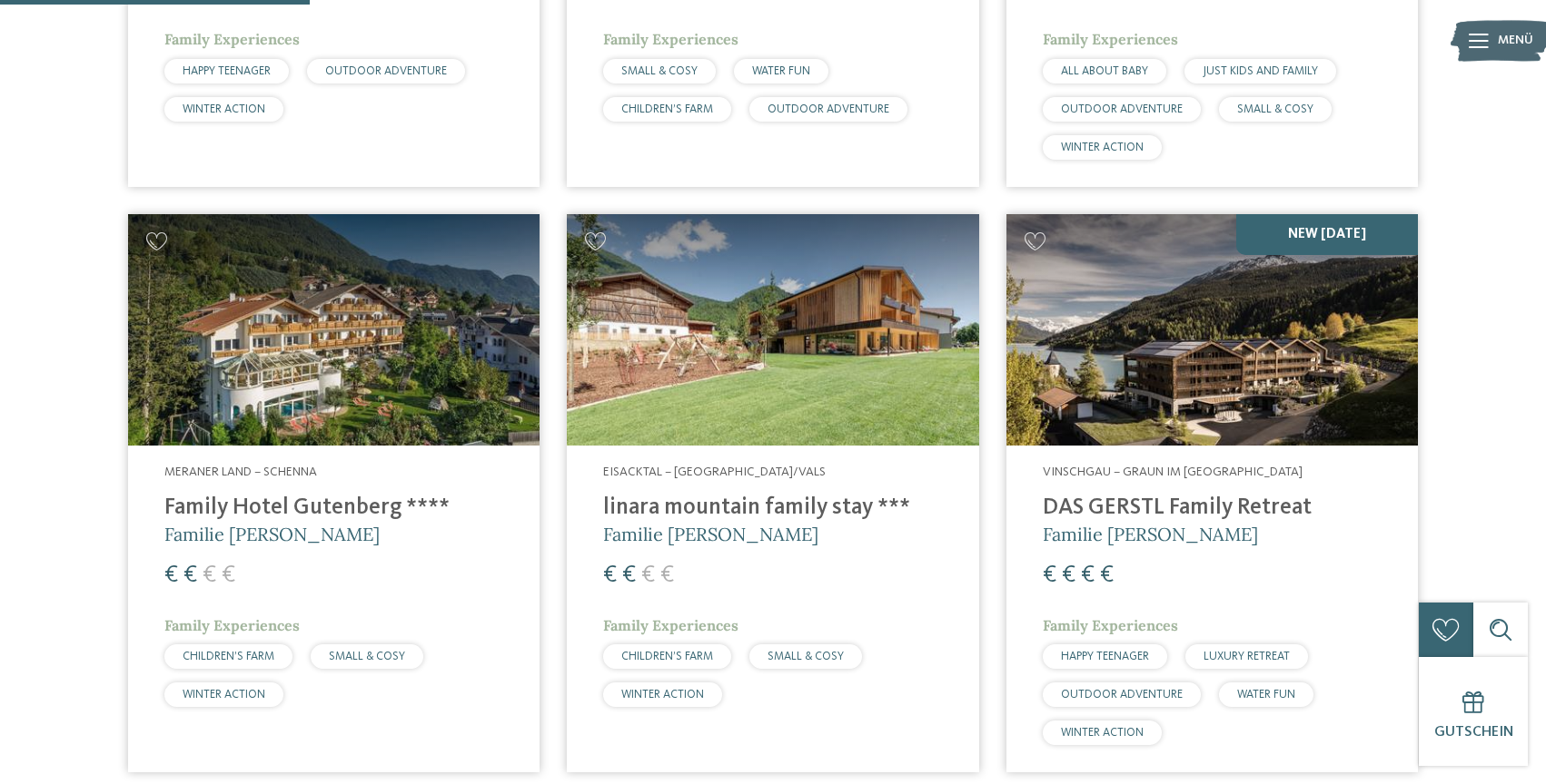
scroll to position [1090, 0]
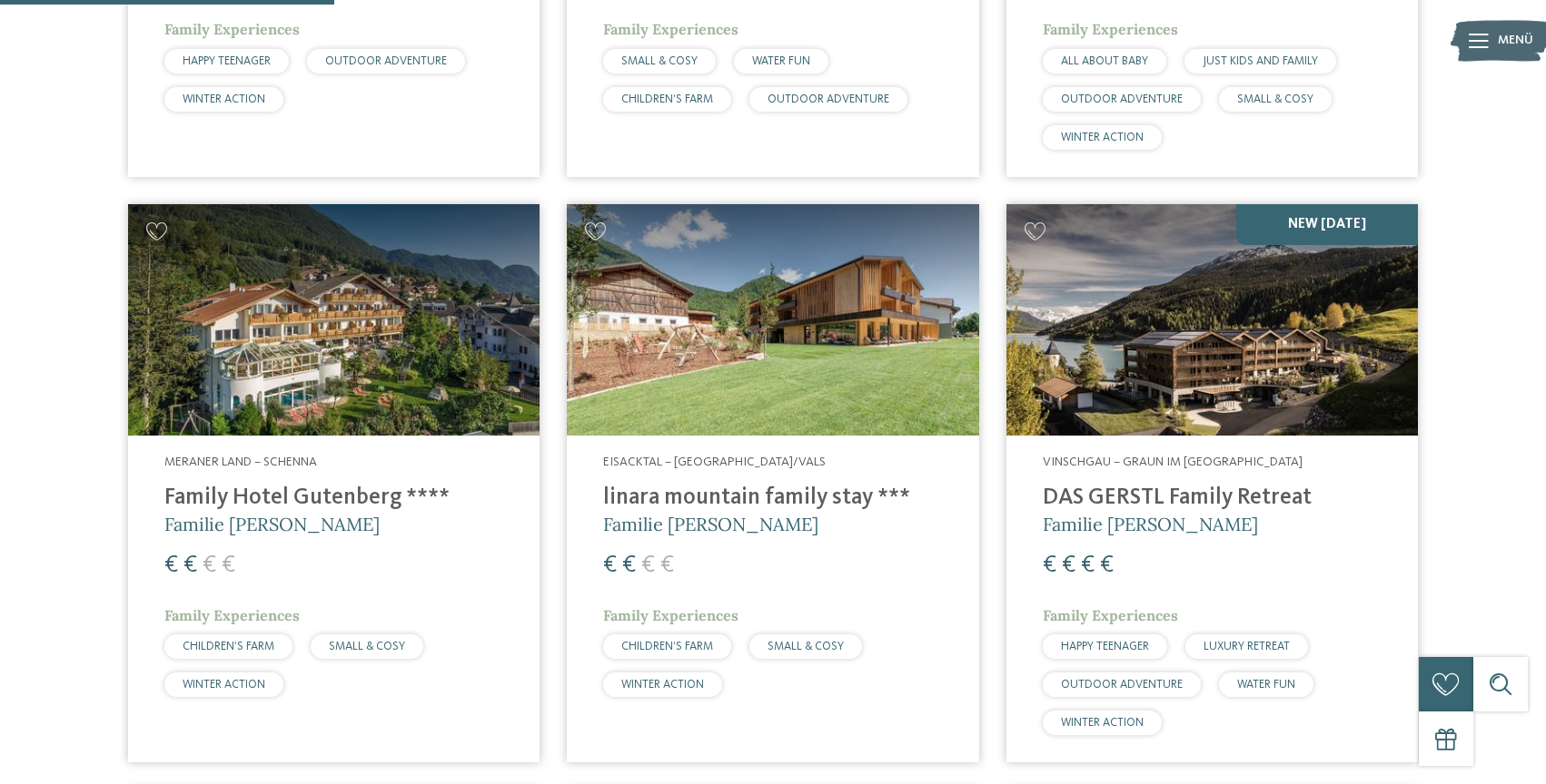
click at [360, 502] on h4 "Family Hotel Gutenberg ****" at bounding box center [334, 498] width 339 height 27
click at [667, 499] on h4 "linara mountain family stay ***" at bounding box center [773, 498] width 339 height 27
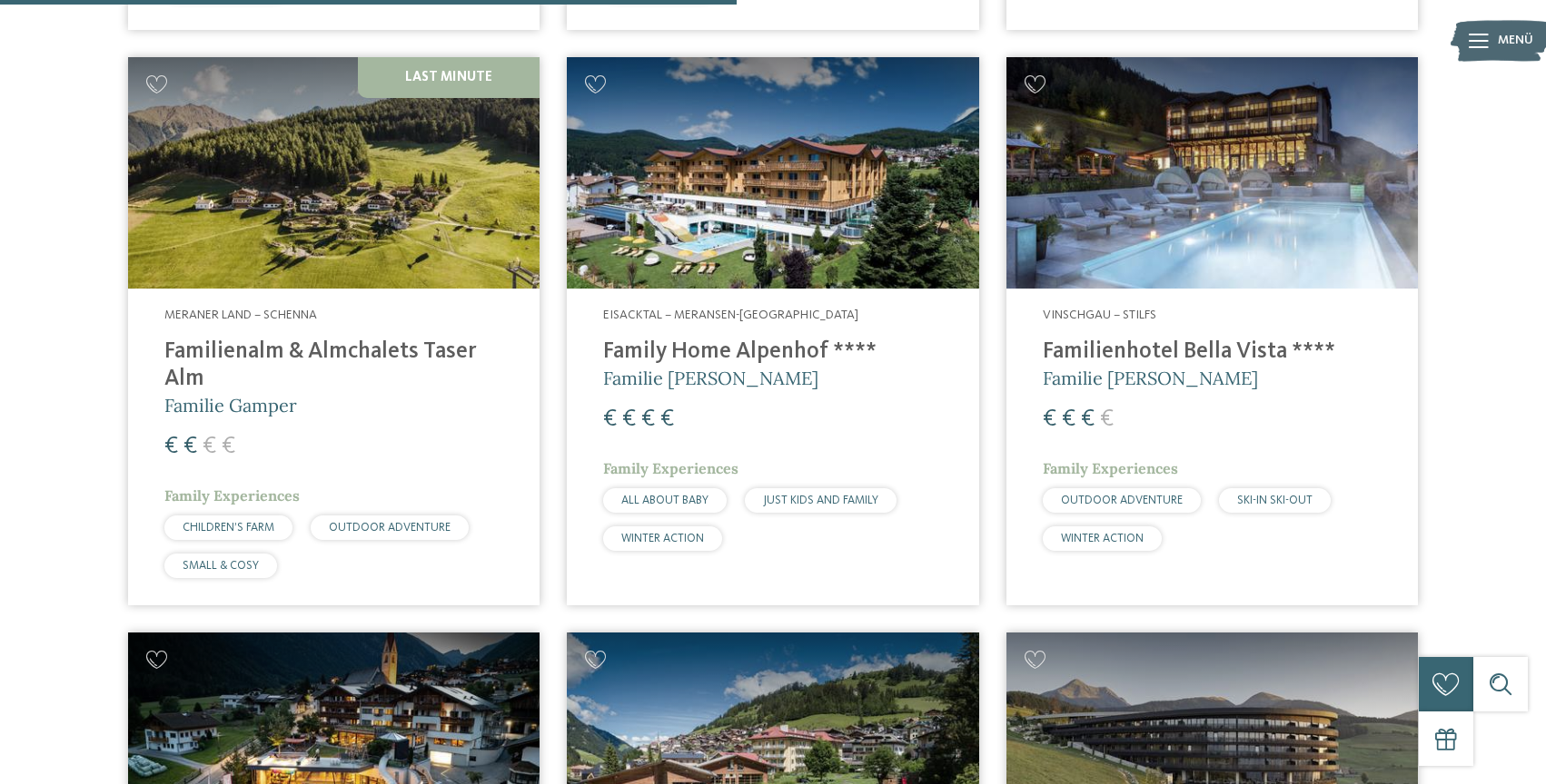
scroll to position [2410, 0]
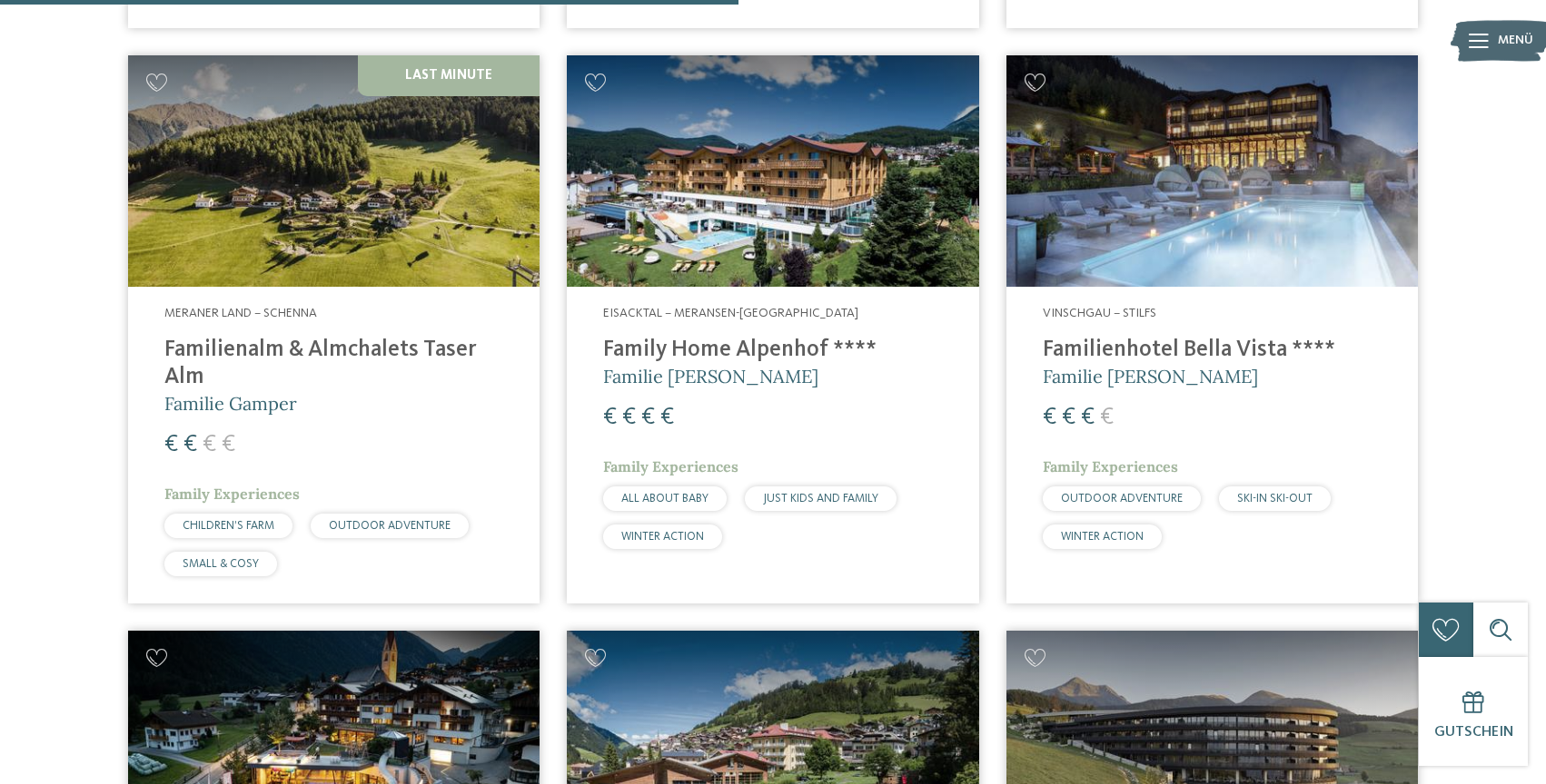
click at [382, 353] on h4 "Familienalm & Almchalets Taser Alm" at bounding box center [334, 364] width 339 height 54
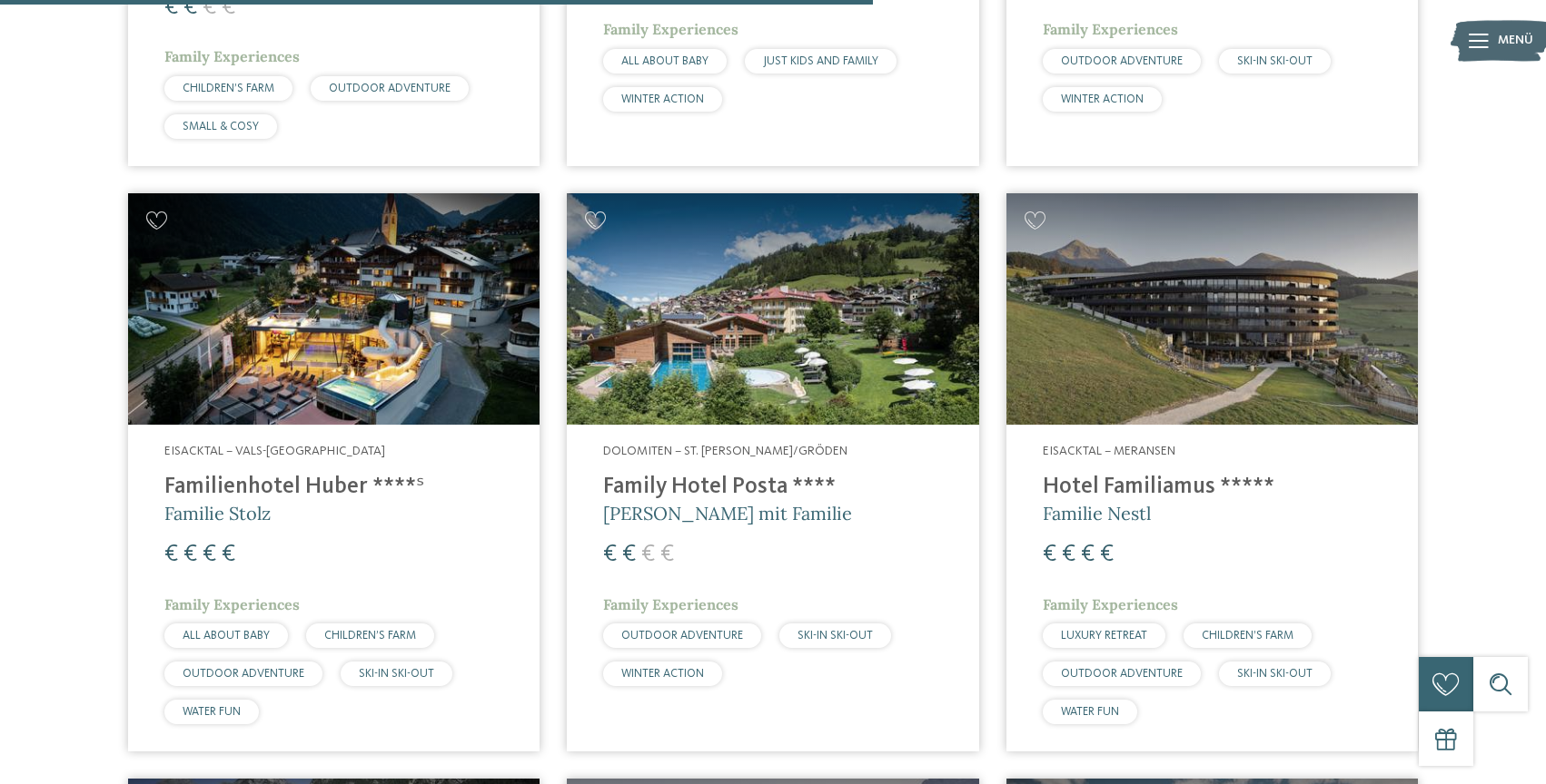
scroll to position [2854, 0]
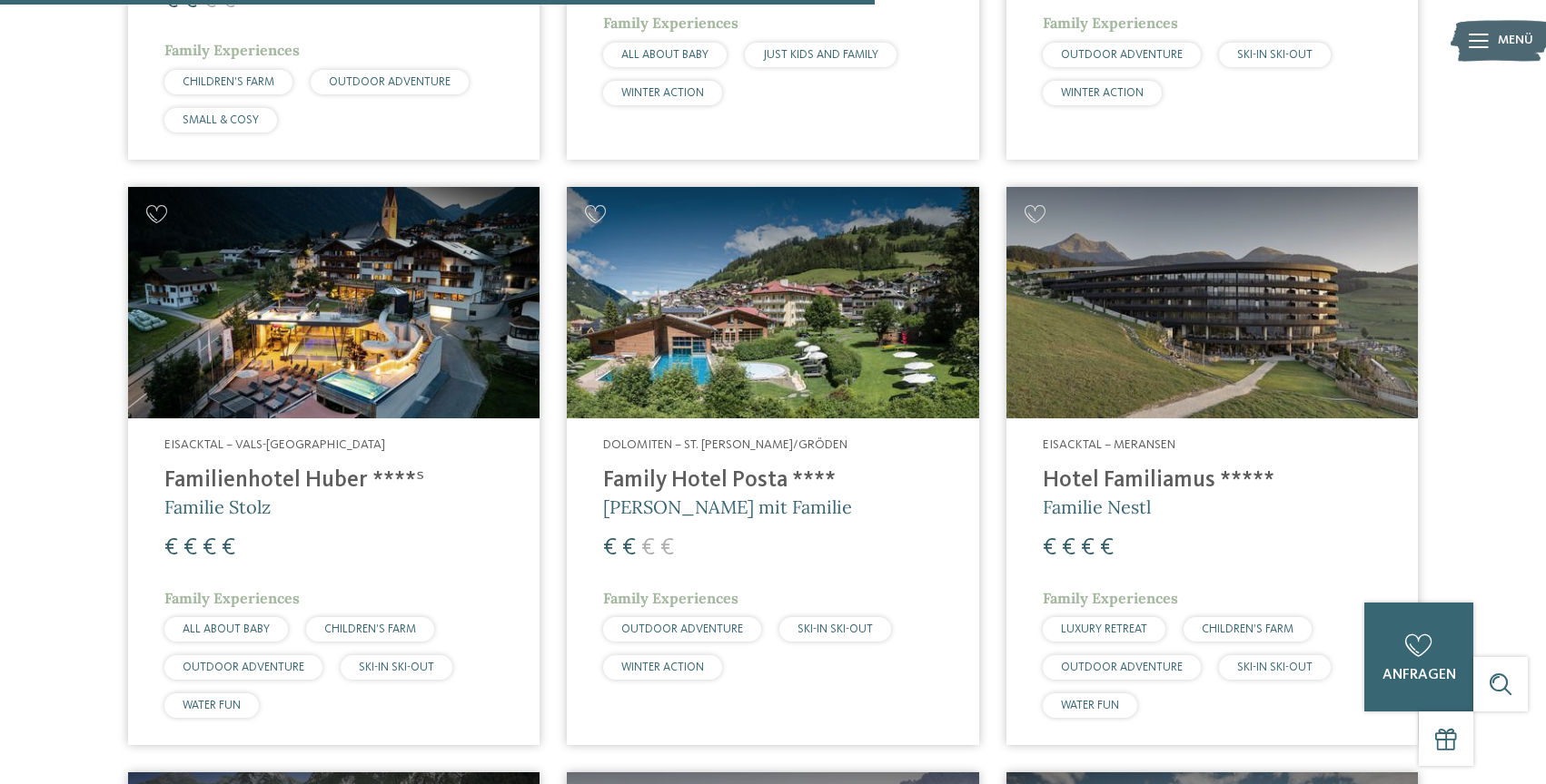
click at [645, 473] on h4 "Family Hotel Posta ****" at bounding box center [773, 481] width 339 height 27
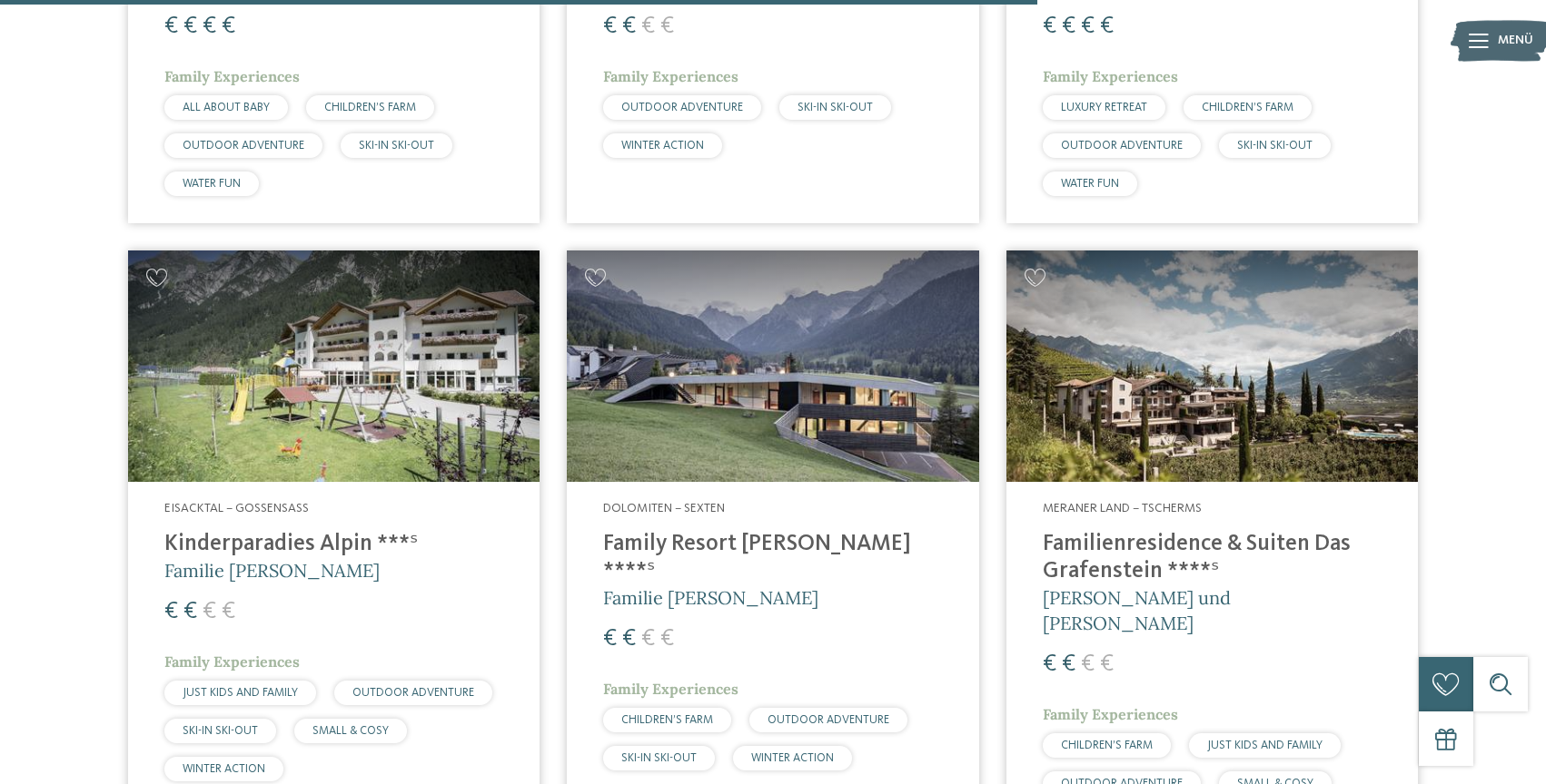
scroll to position [3383, 0]
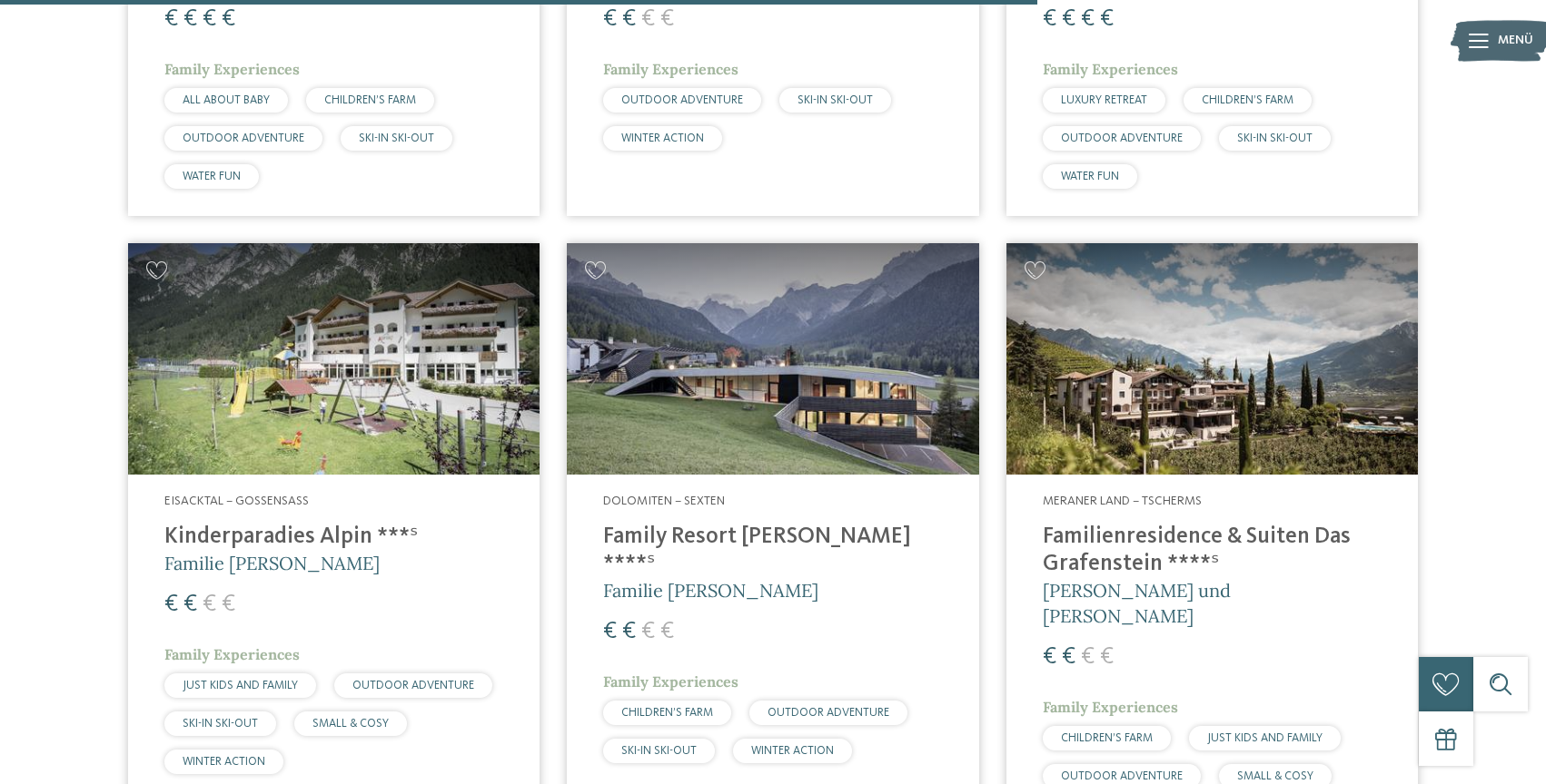
click at [1108, 540] on h4 "Familienresidence & Suiten Das Grafenstein ****ˢ" at bounding box center [1212, 551] width 339 height 54
click at [759, 541] on h4 "Family Resort Rainer ****ˢ" at bounding box center [773, 551] width 339 height 54
click at [262, 536] on h4 "Kinderparadies Alpin ***ˢ" at bounding box center [334, 537] width 339 height 27
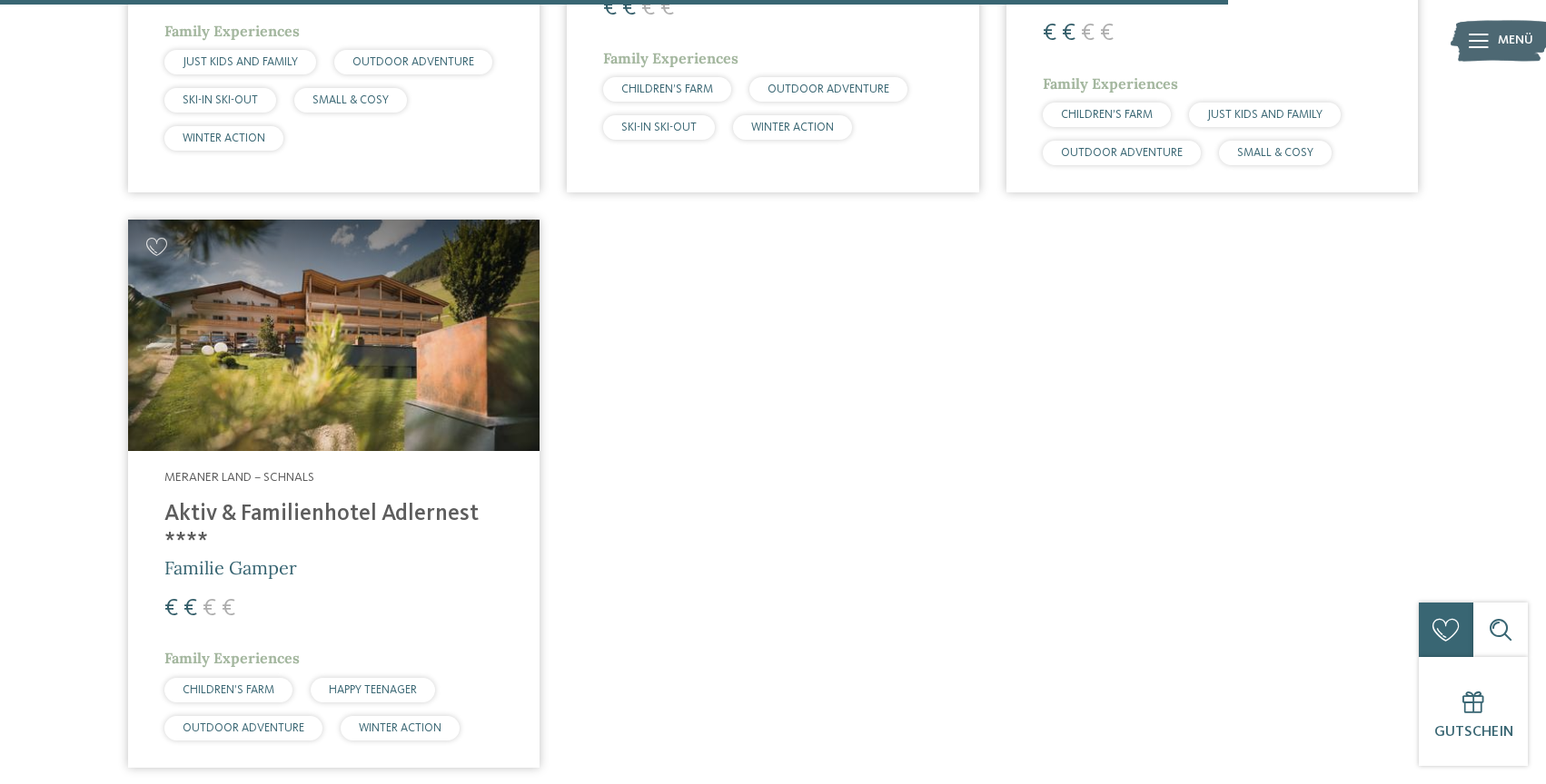
scroll to position [4009, 0]
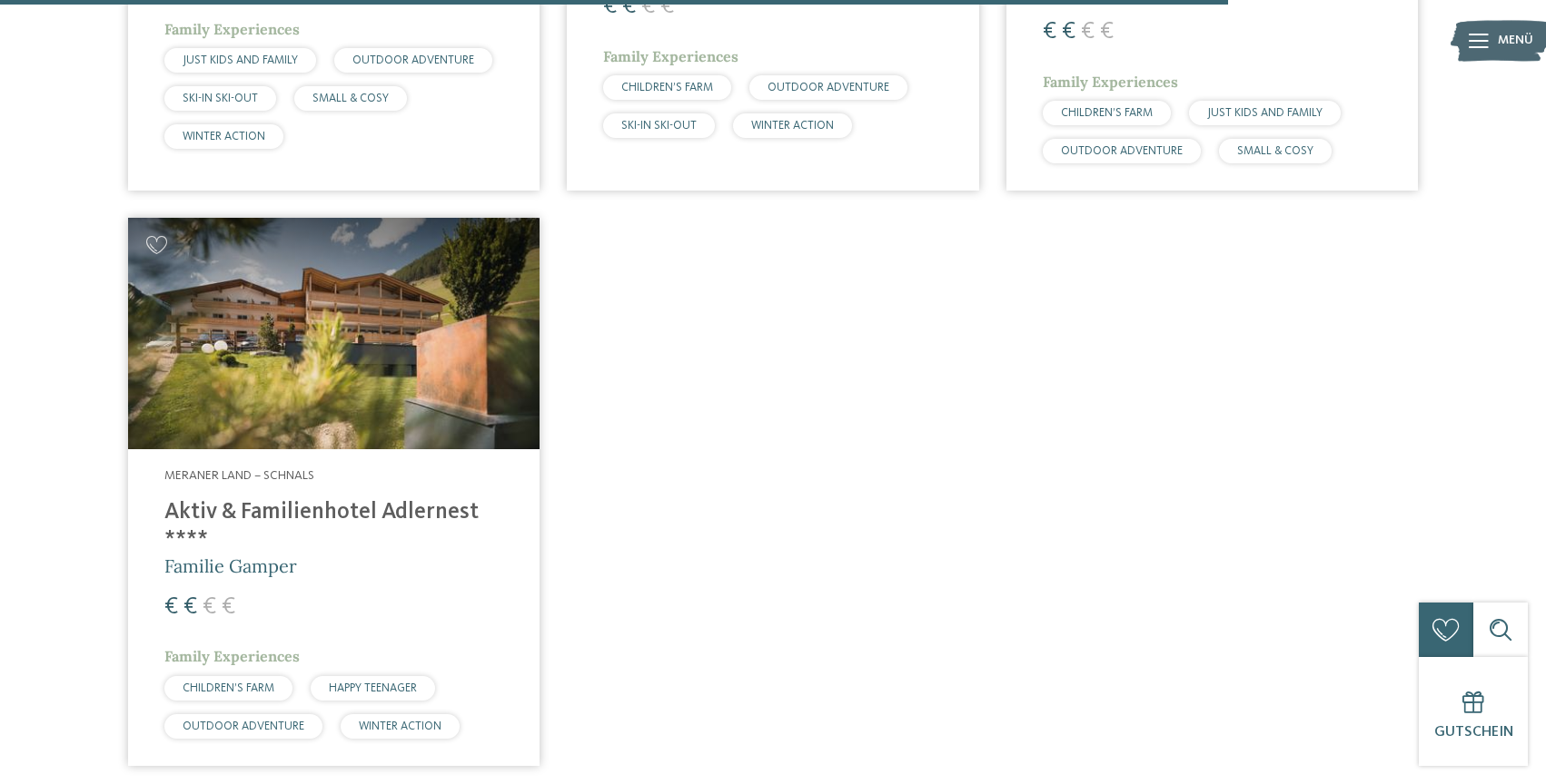
click at [269, 499] on h4 "Aktiv & Familienhotel Adlernest ****" at bounding box center [334, 526] width 339 height 54
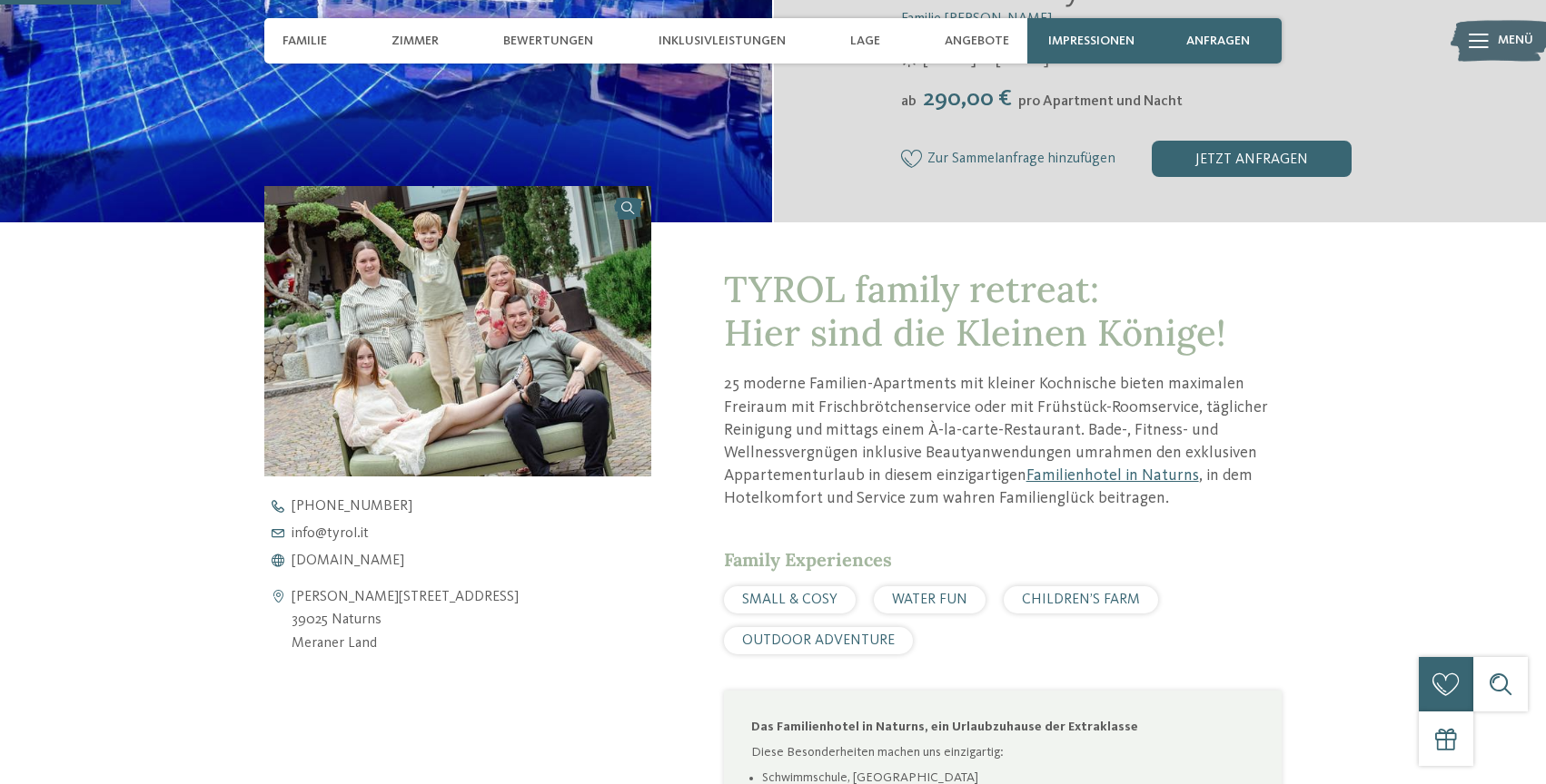
scroll to position [502, 0]
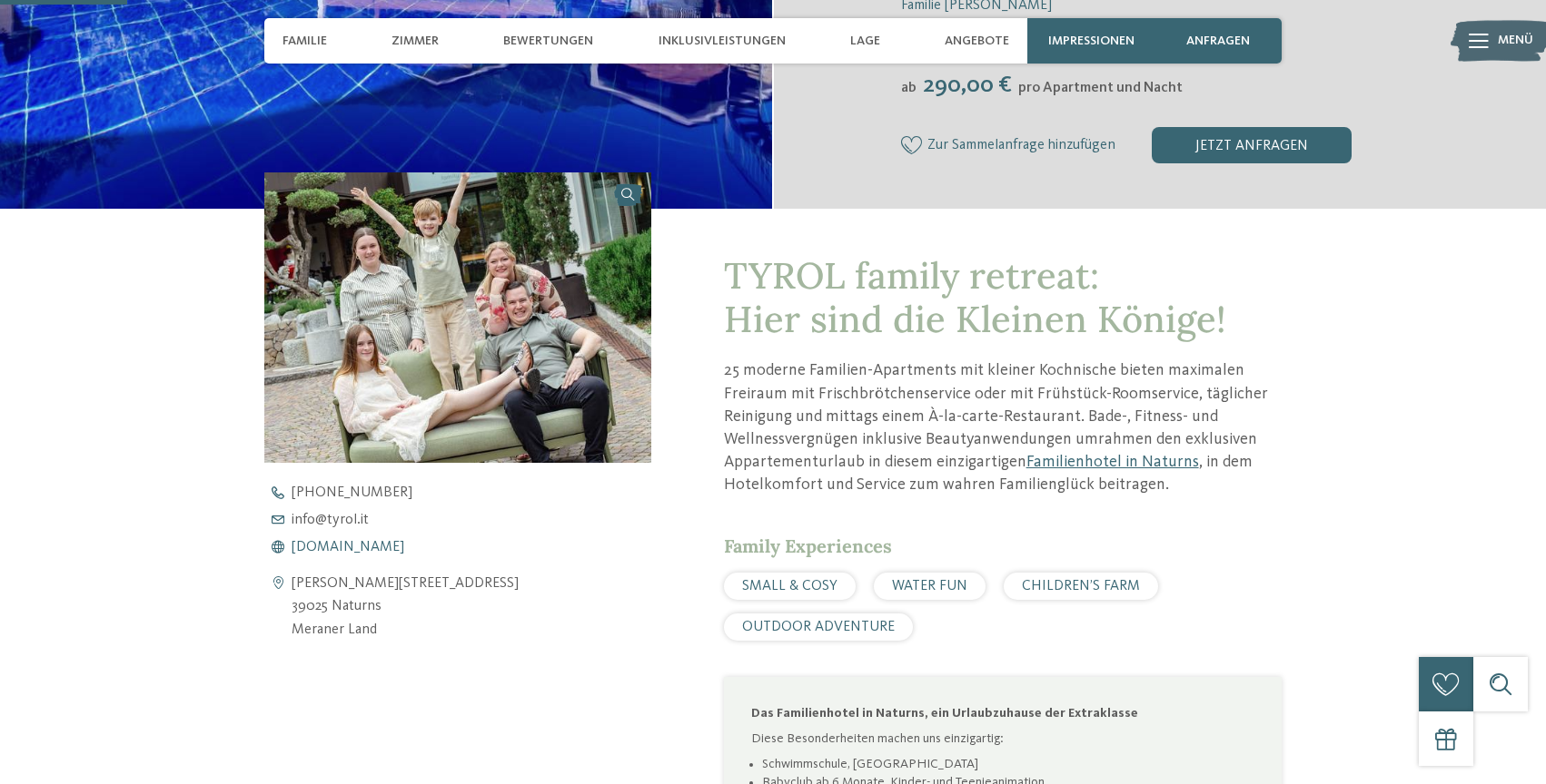
click at [356, 550] on span "www.tyrol.it" at bounding box center [348, 548] width 112 height 15
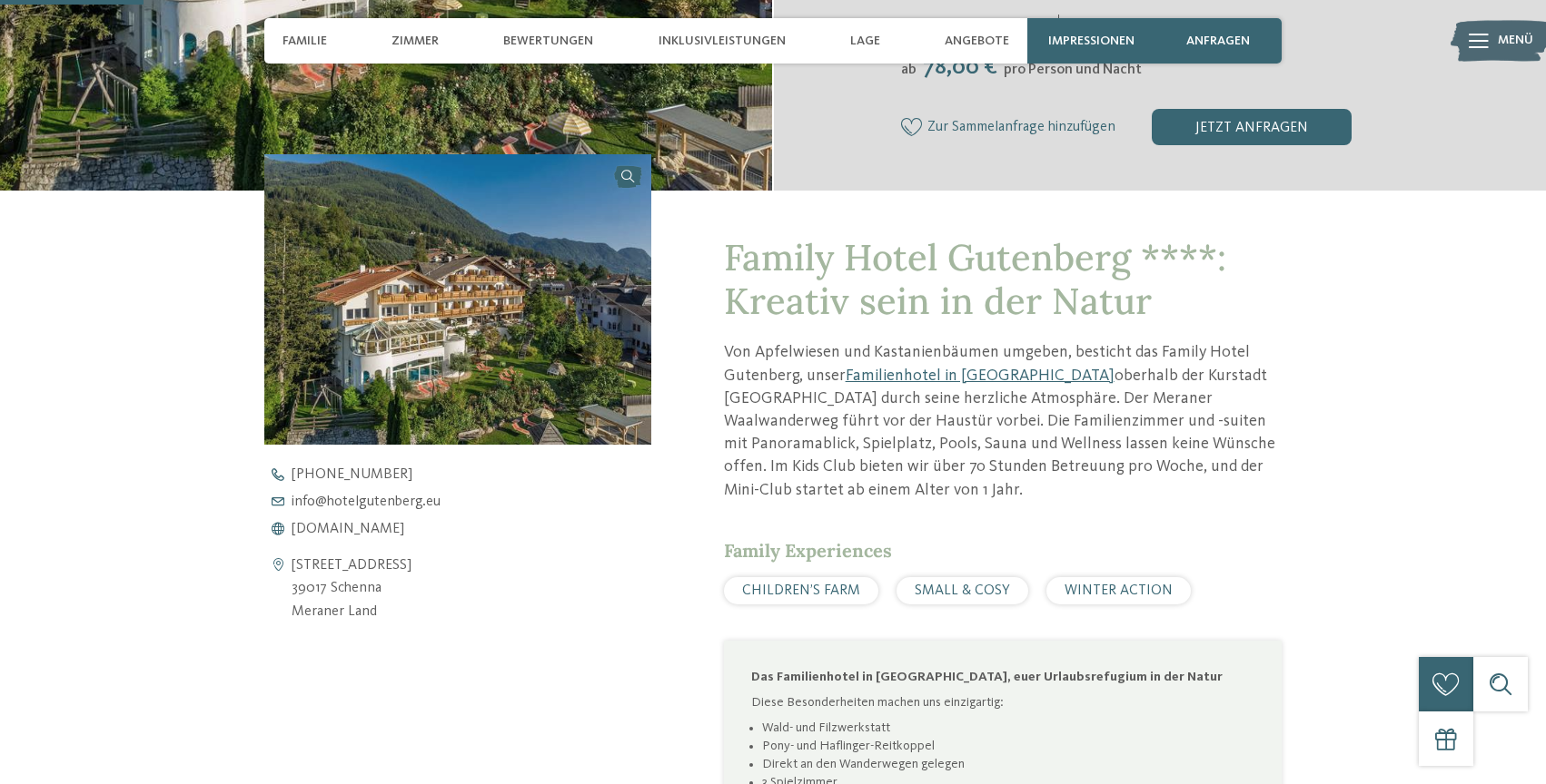
scroll to position [563, 0]
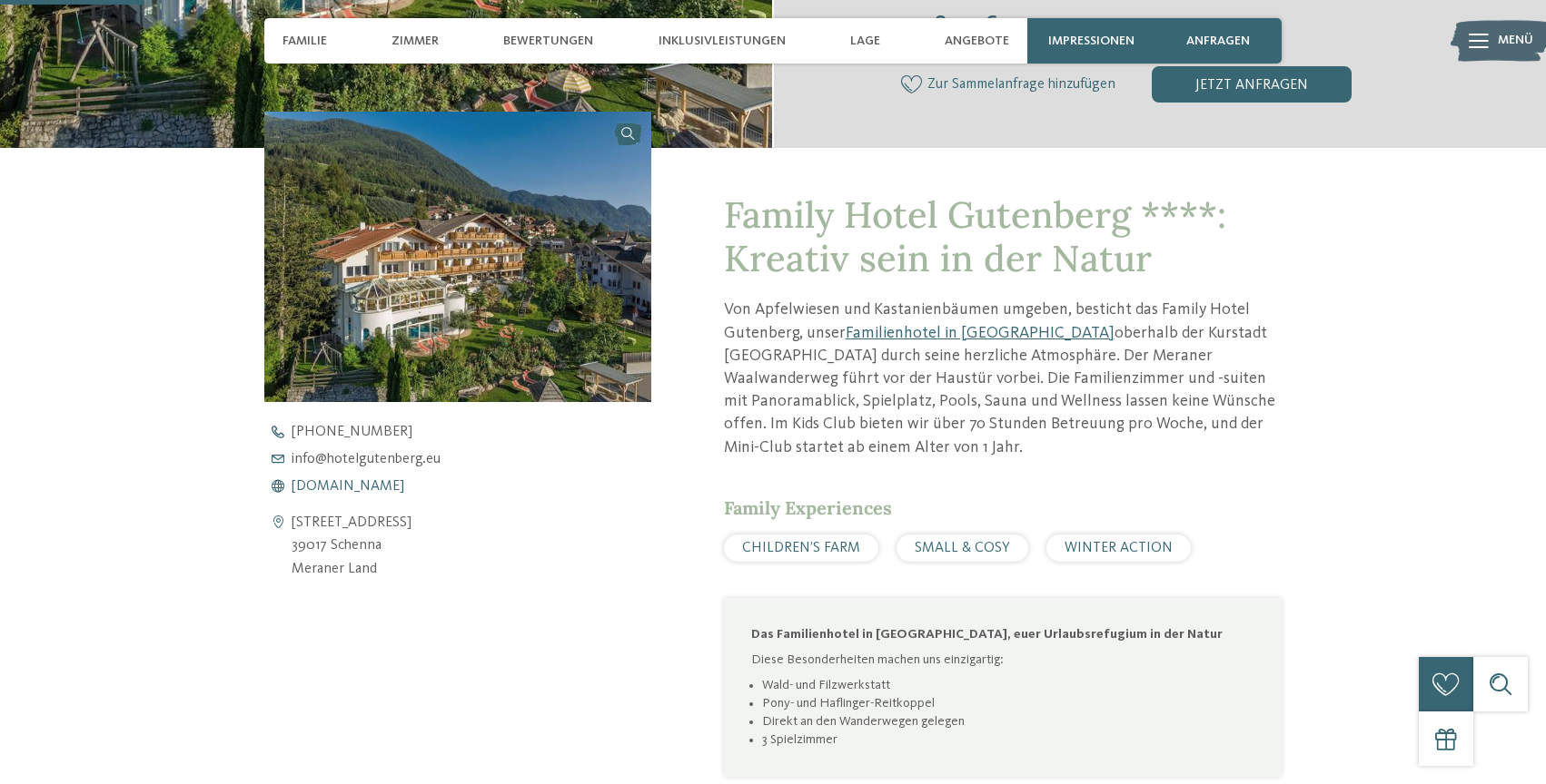
click at [404, 492] on span "www.hotelgutenberg.eu" at bounding box center [348, 487] width 112 height 15
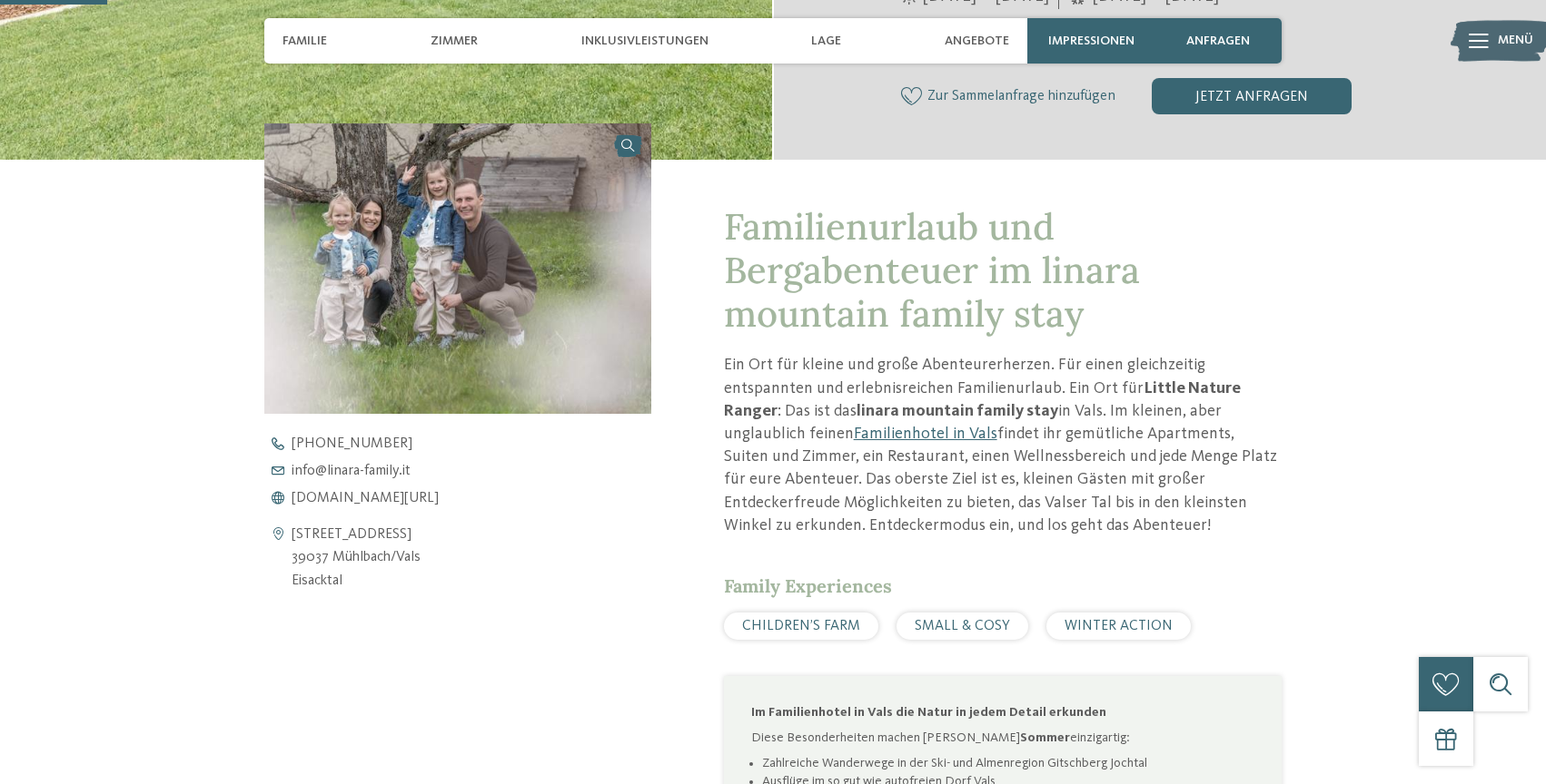
scroll to position [661, 0]
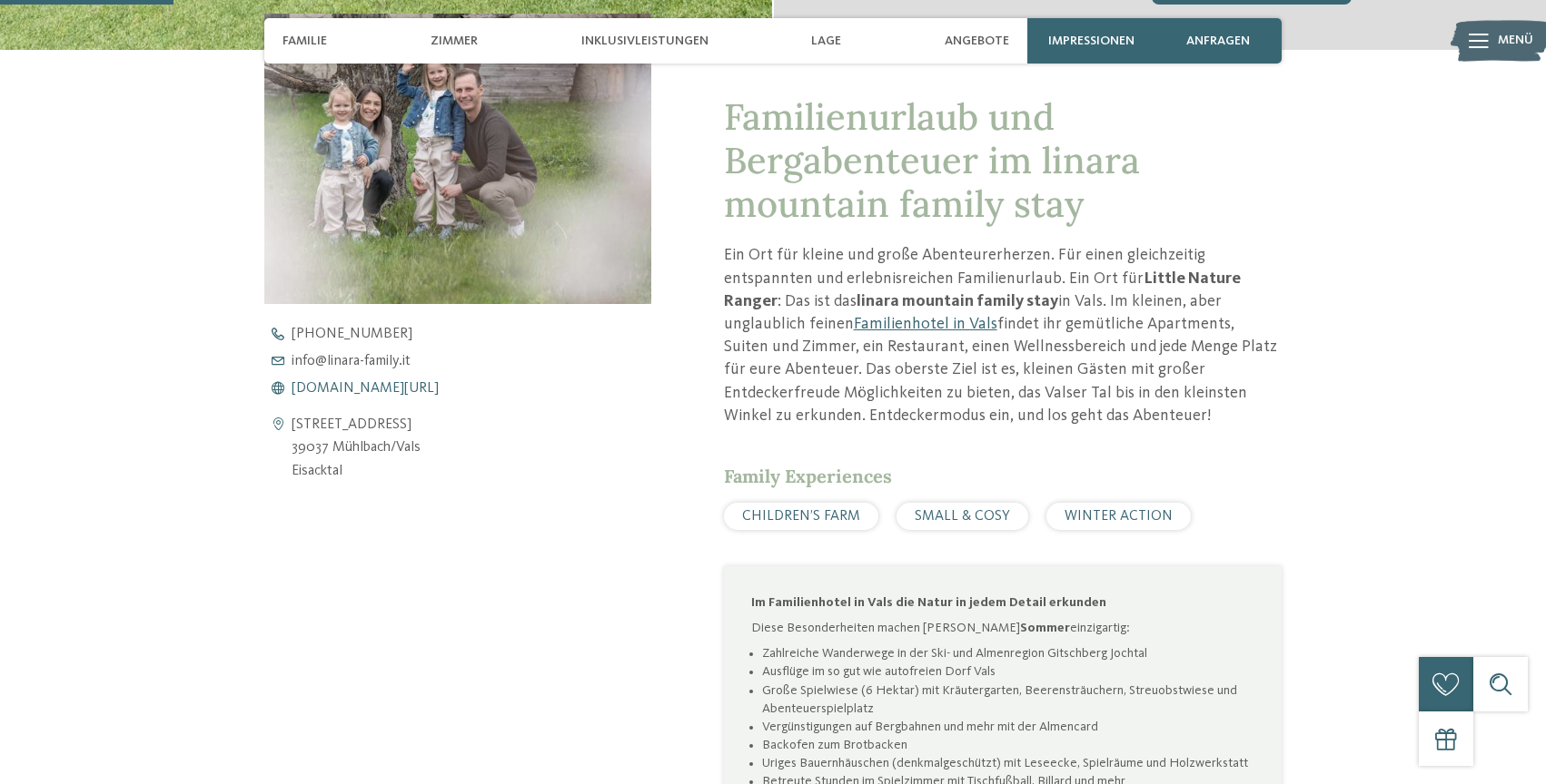
click at [362, 394] on span "[DOMAIN_NAME][URL]" at bounding box center [364, 389] width 147 height 15
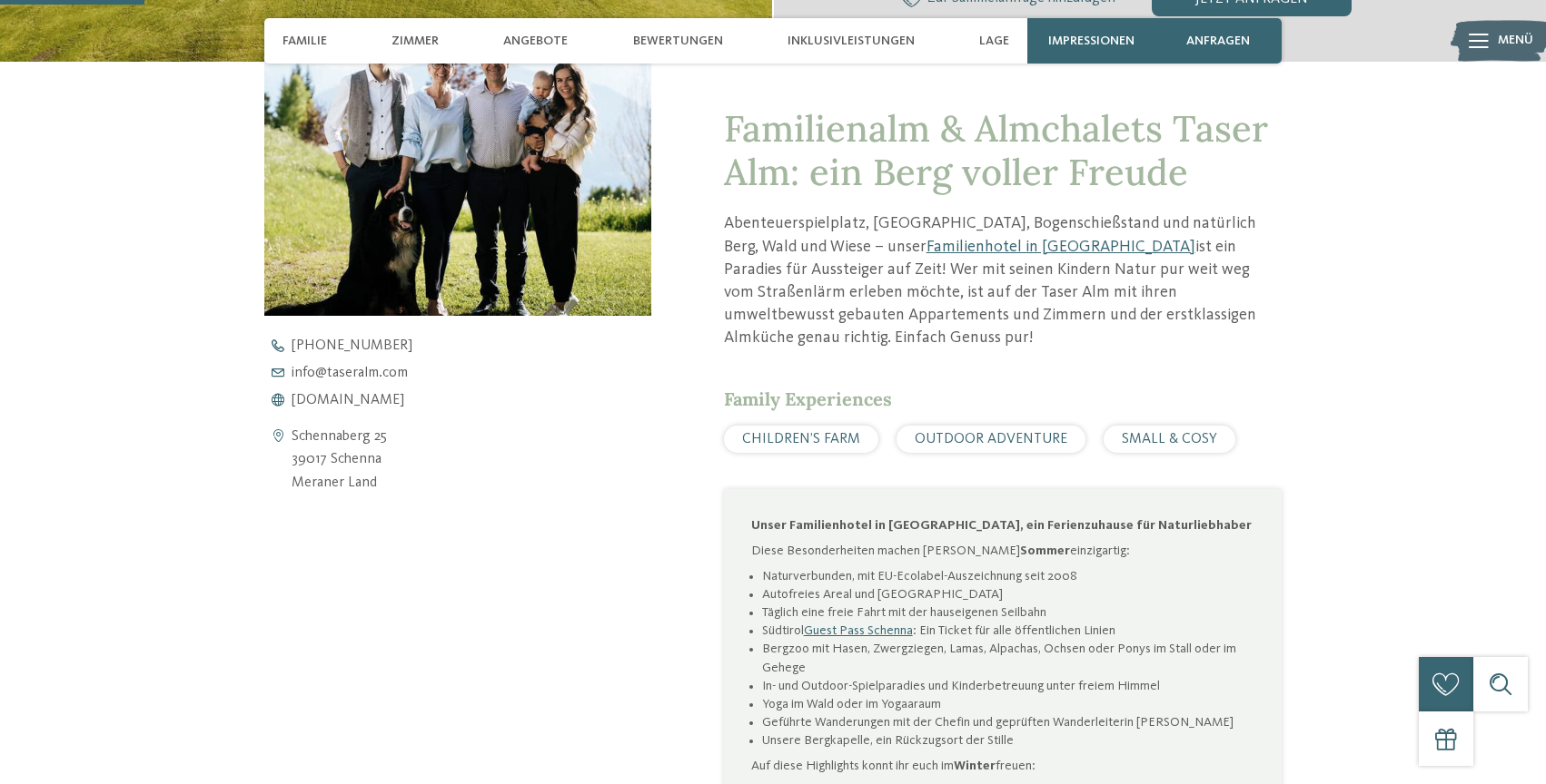
scroll to position [665, 0]
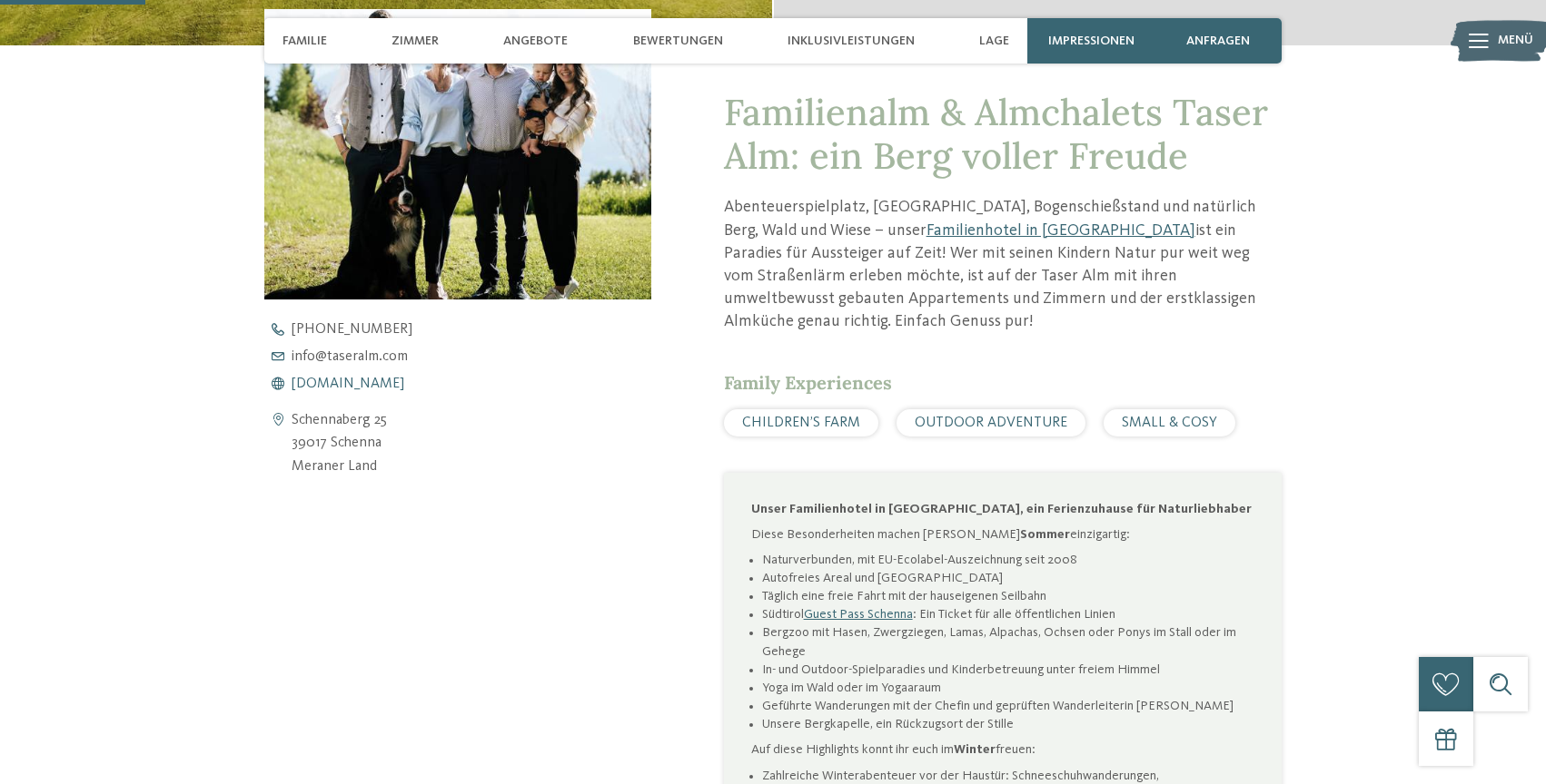
click at [402, 389] on span "www.taseralm.com" at bounding box center [348, 384] width 112 height 15
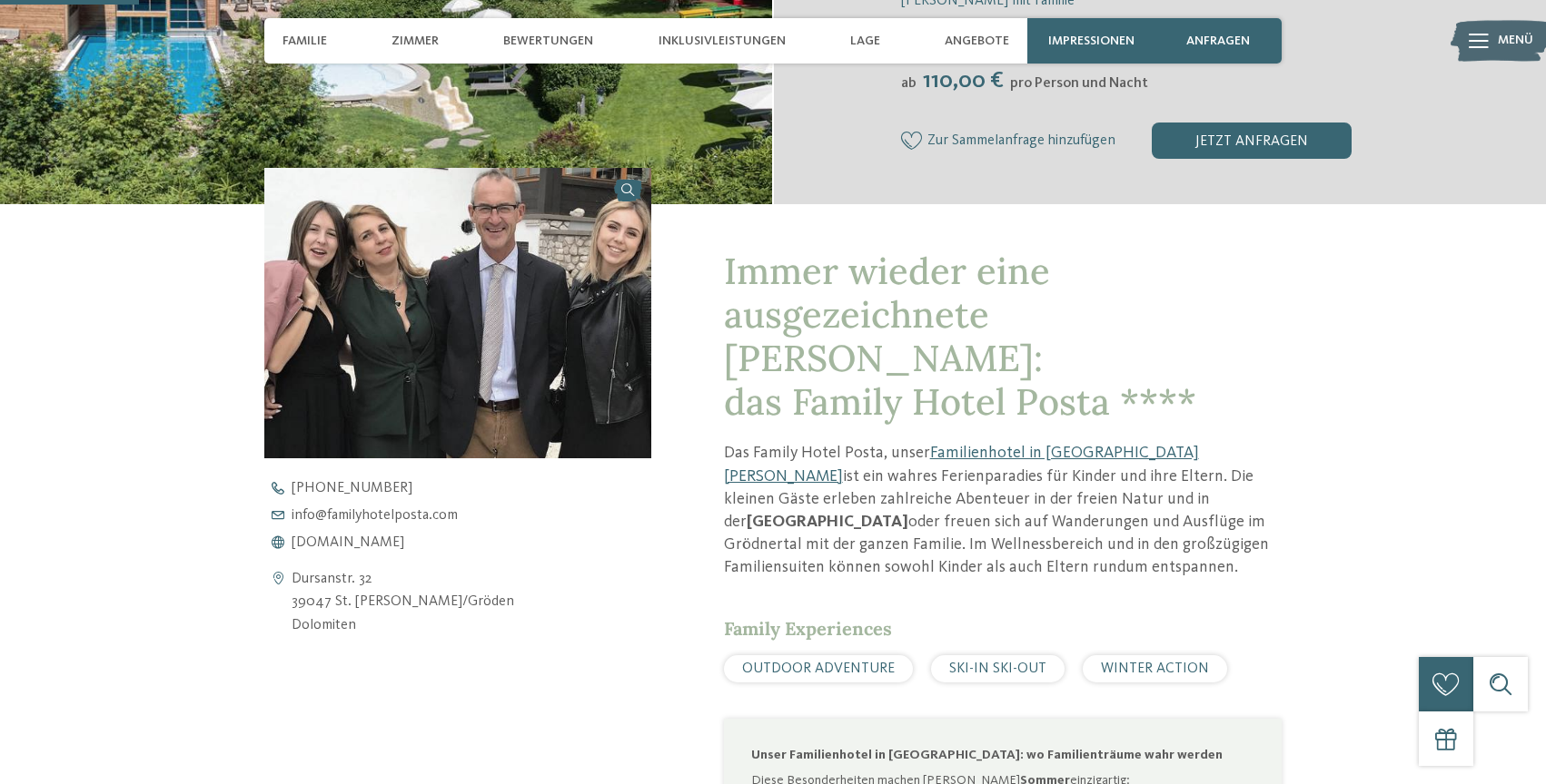
scroll to position [549, 0]
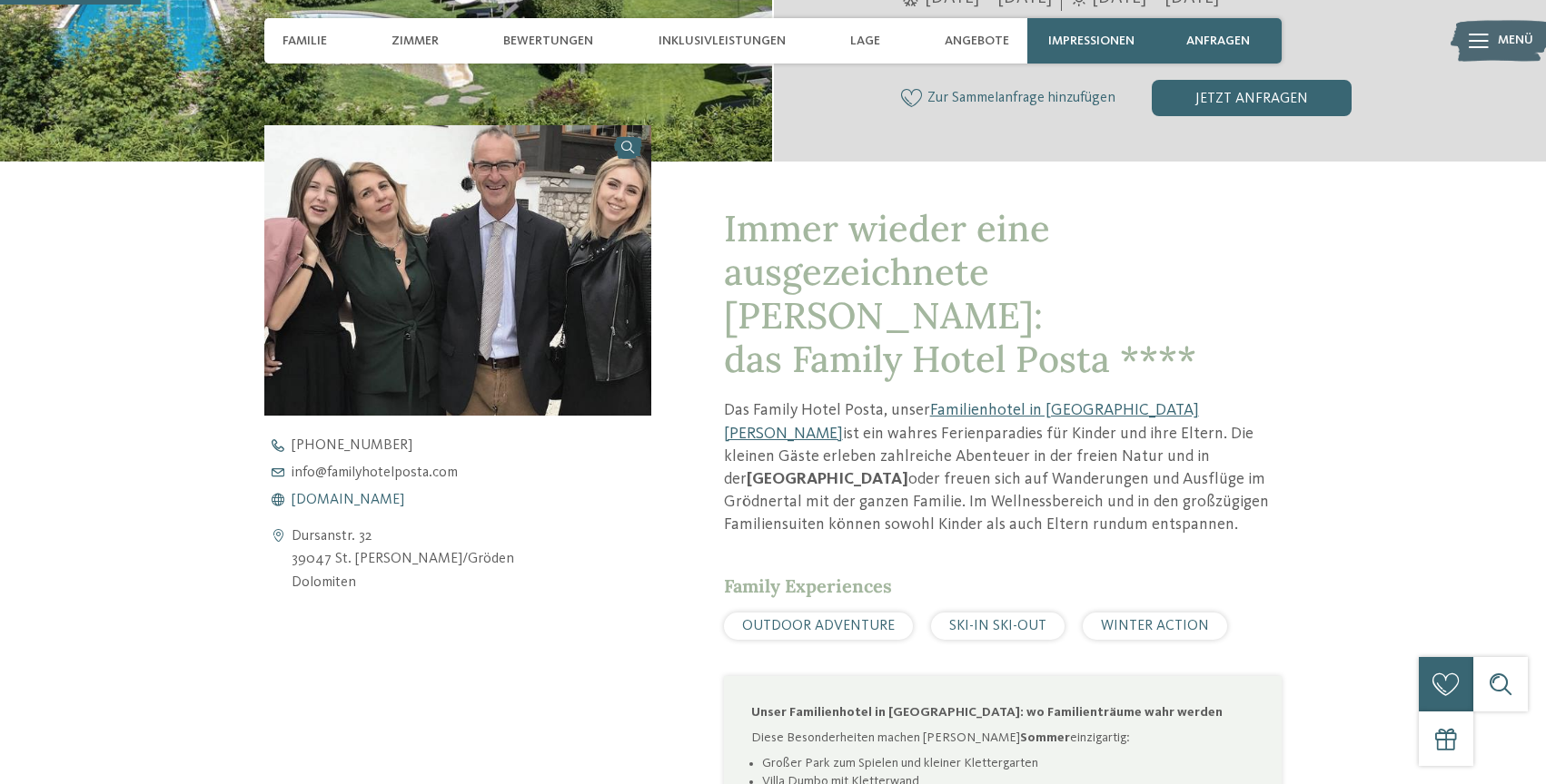
click at [404, 499] on span "www.familyhotelposta.com" at bounding box center [348, 500] width 112 height 15
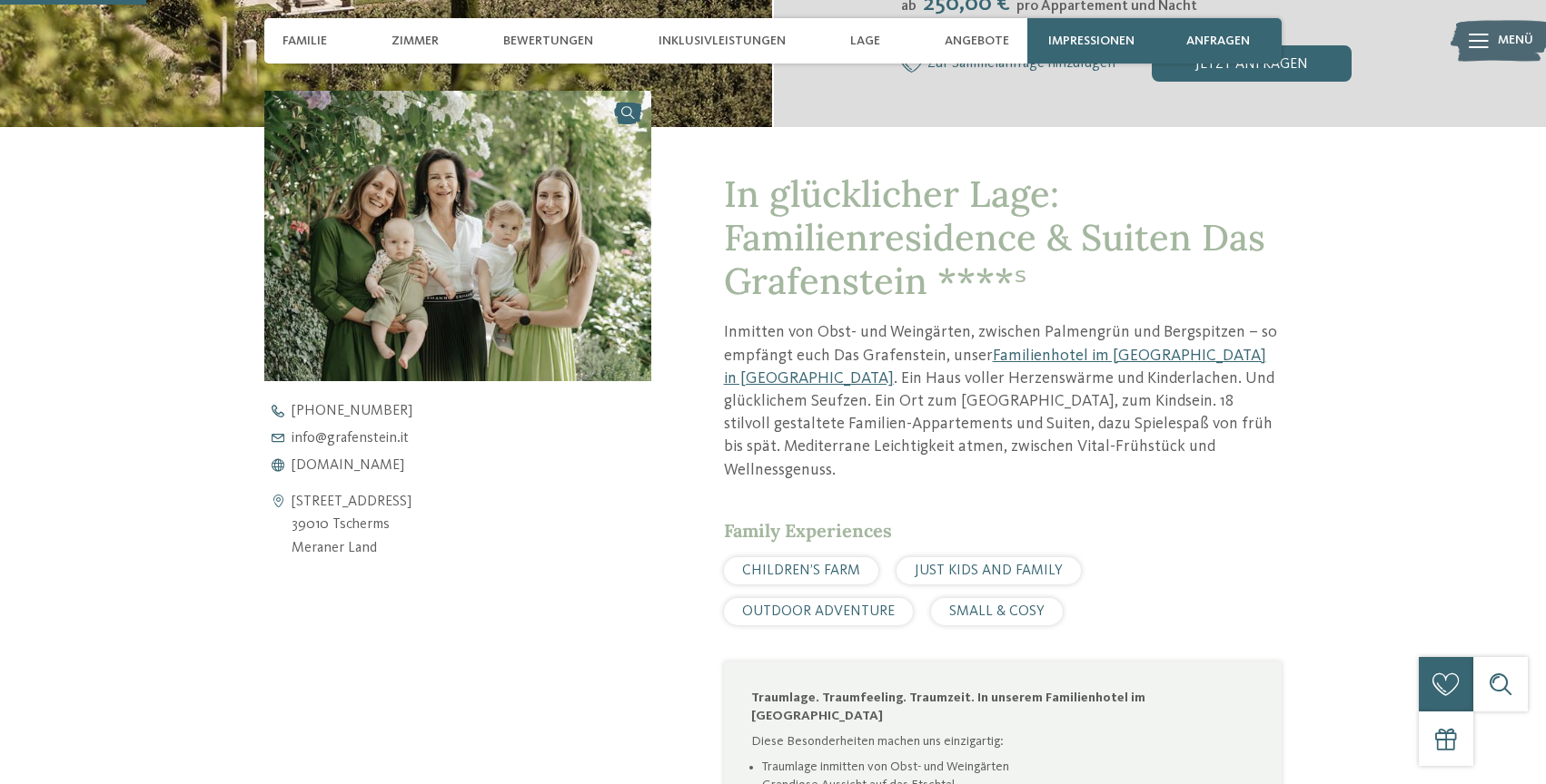
scroll to position [637, 0]
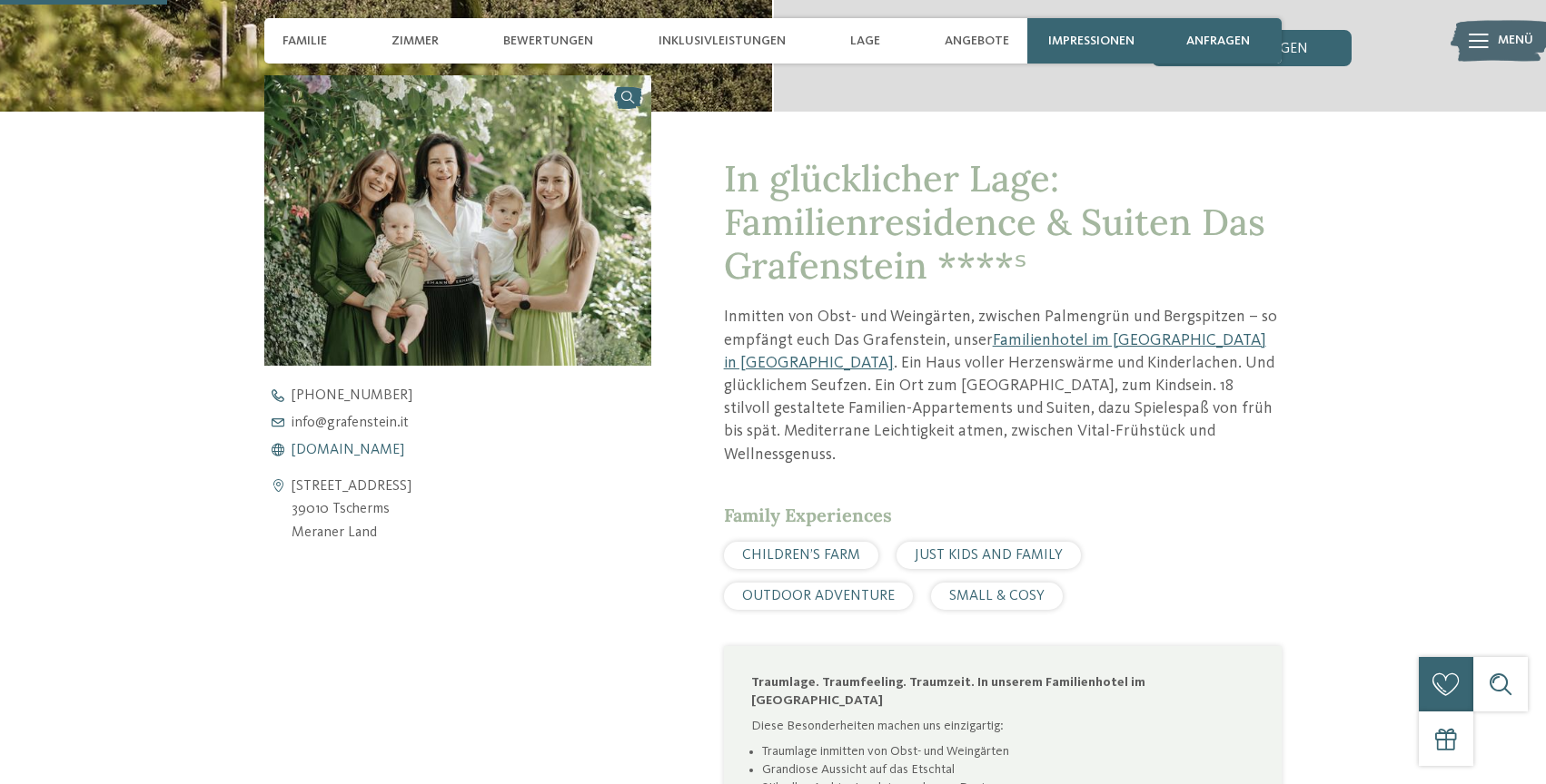
click at [387, 452] on span "[DOMAIN_NAME]" at bounding box center [348, 451] width 112 height 15
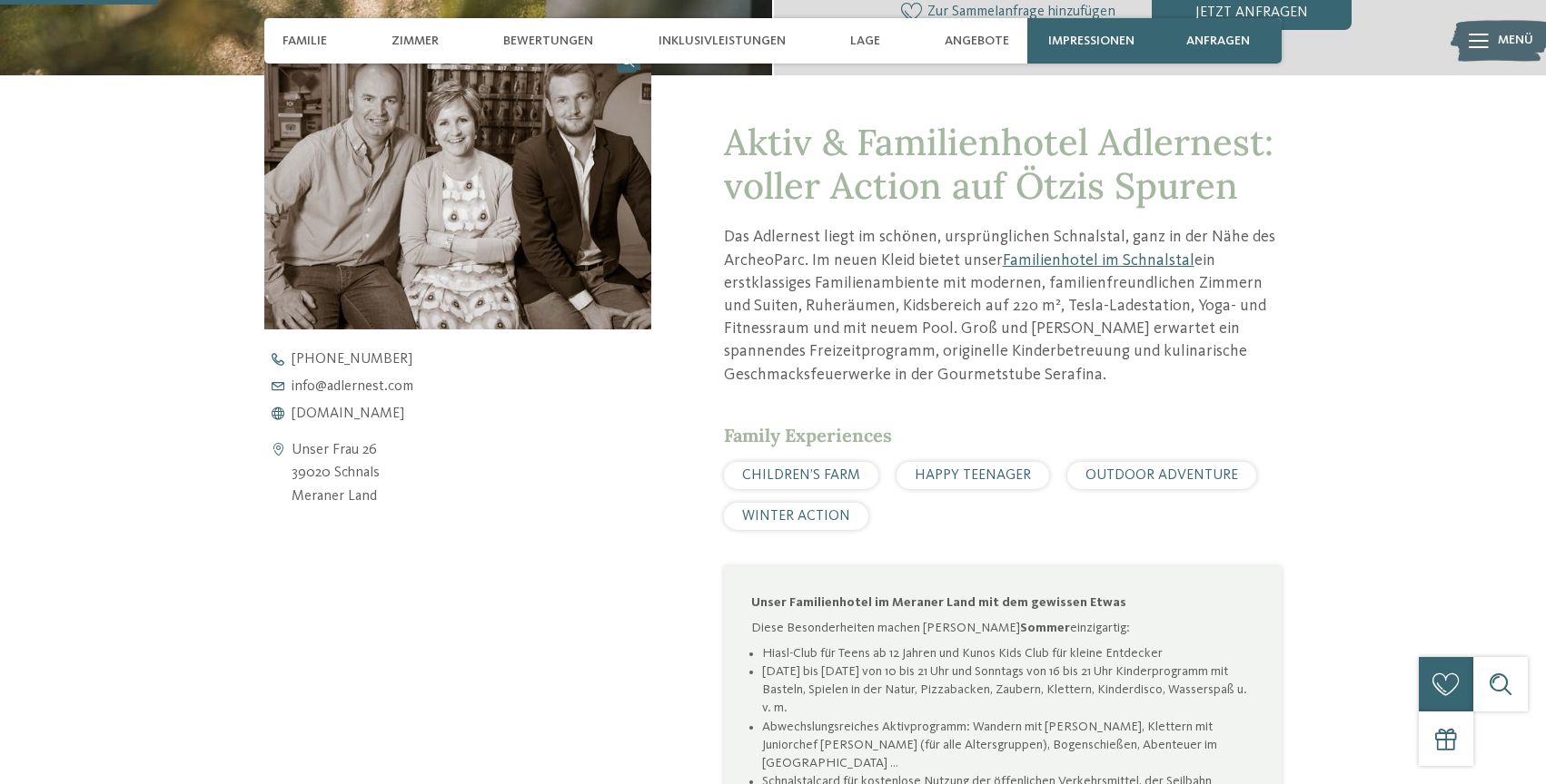
scroll to position [637, 0]
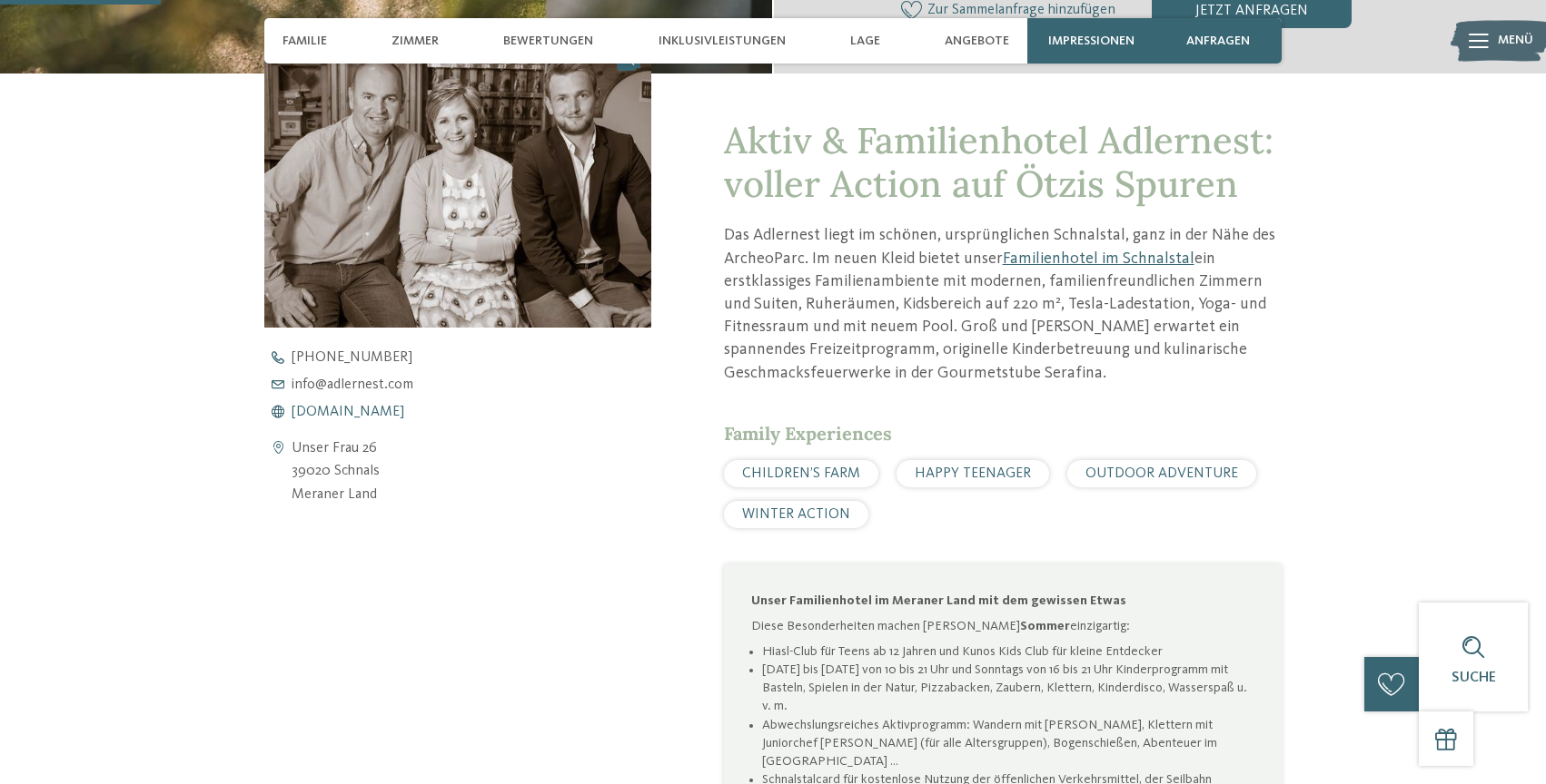
click at [379, 411] on span "www.adlernest.com" at bounding box center [348, 412] width 112 height 15
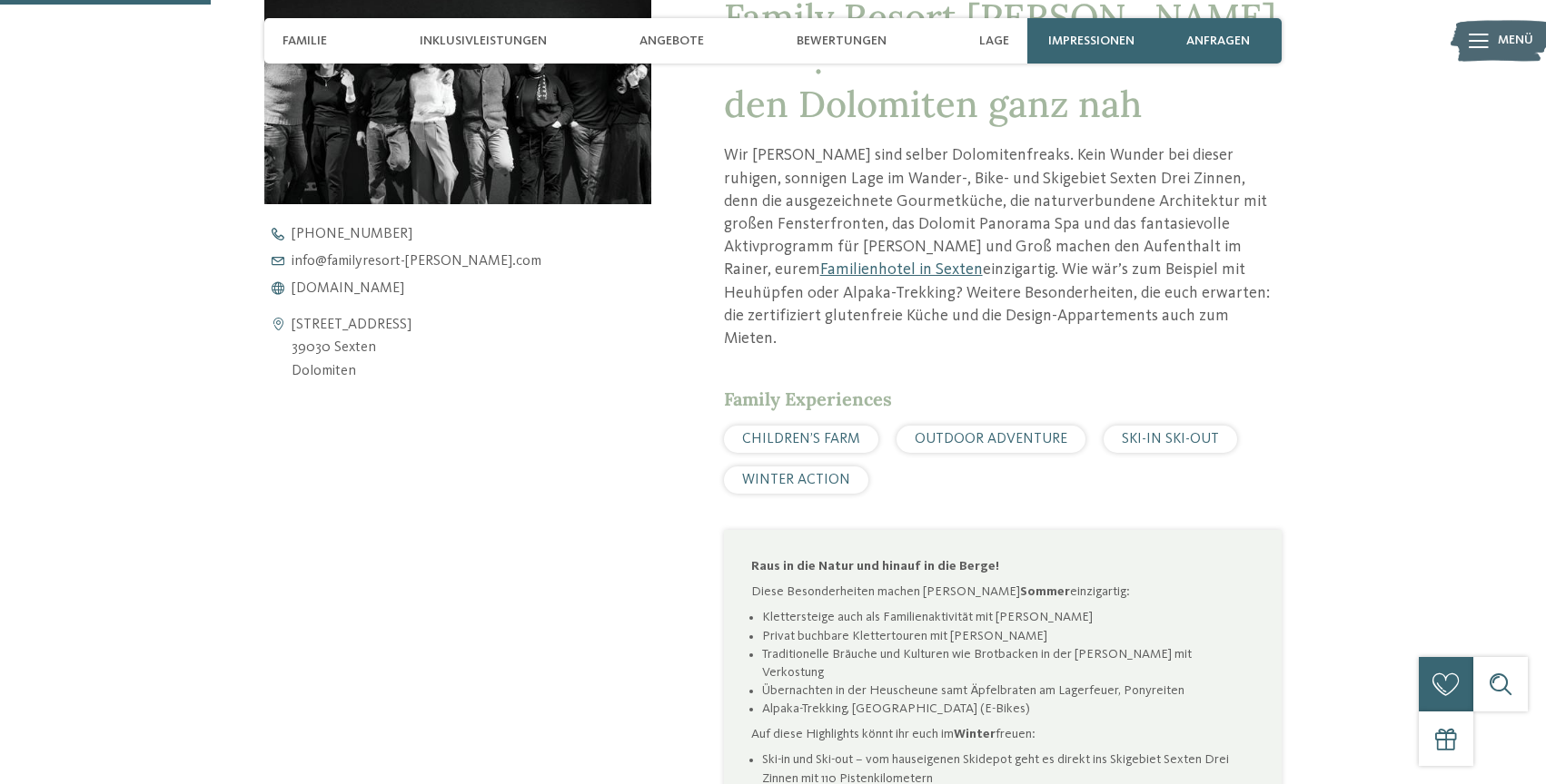
scroll to position [762, 0]
click at [401, 289] on span "[DOMAIN_NAME]" at bounding box center [348, 288] width 112 height 15
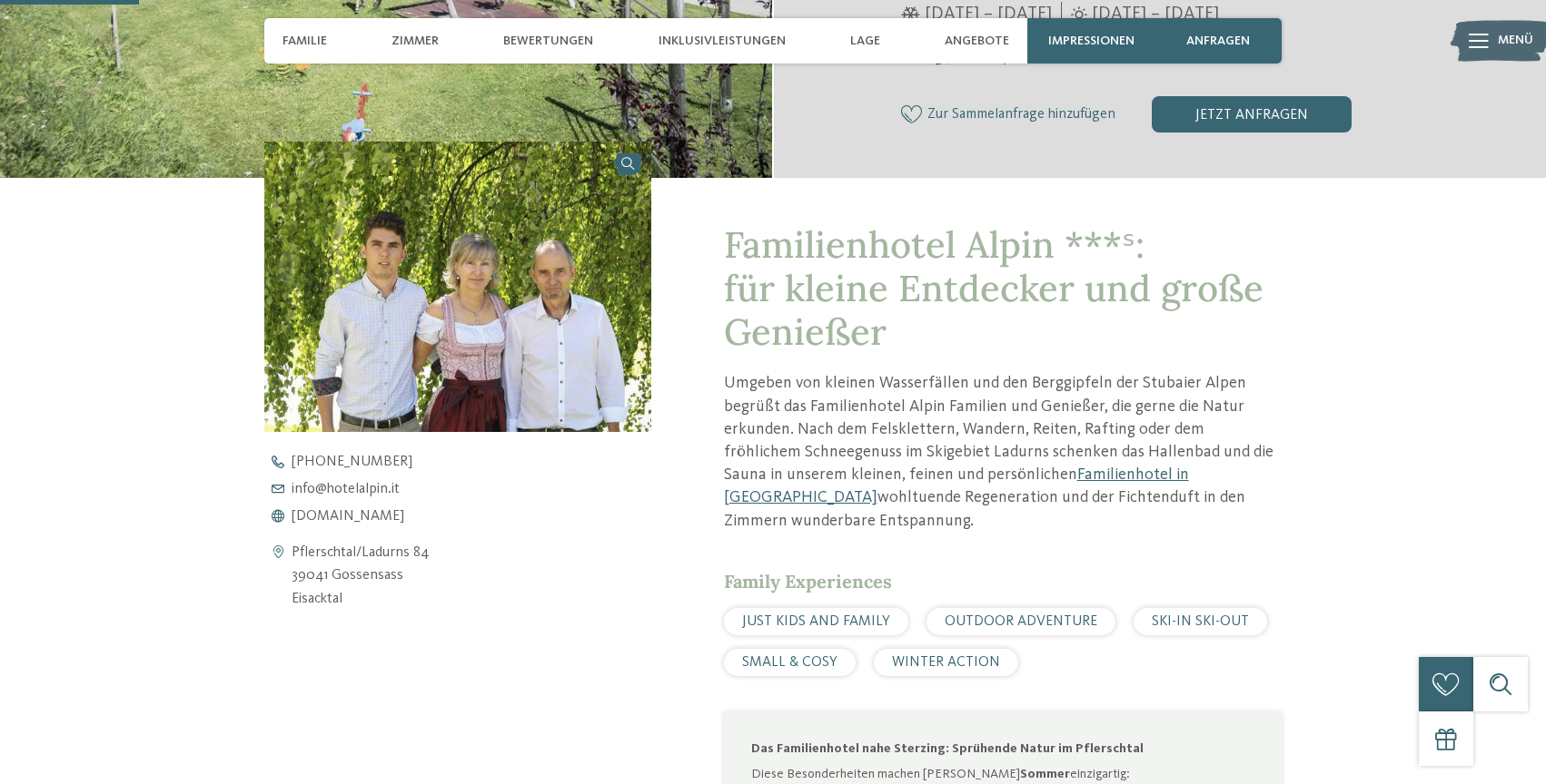
scroll to position [540, 0]
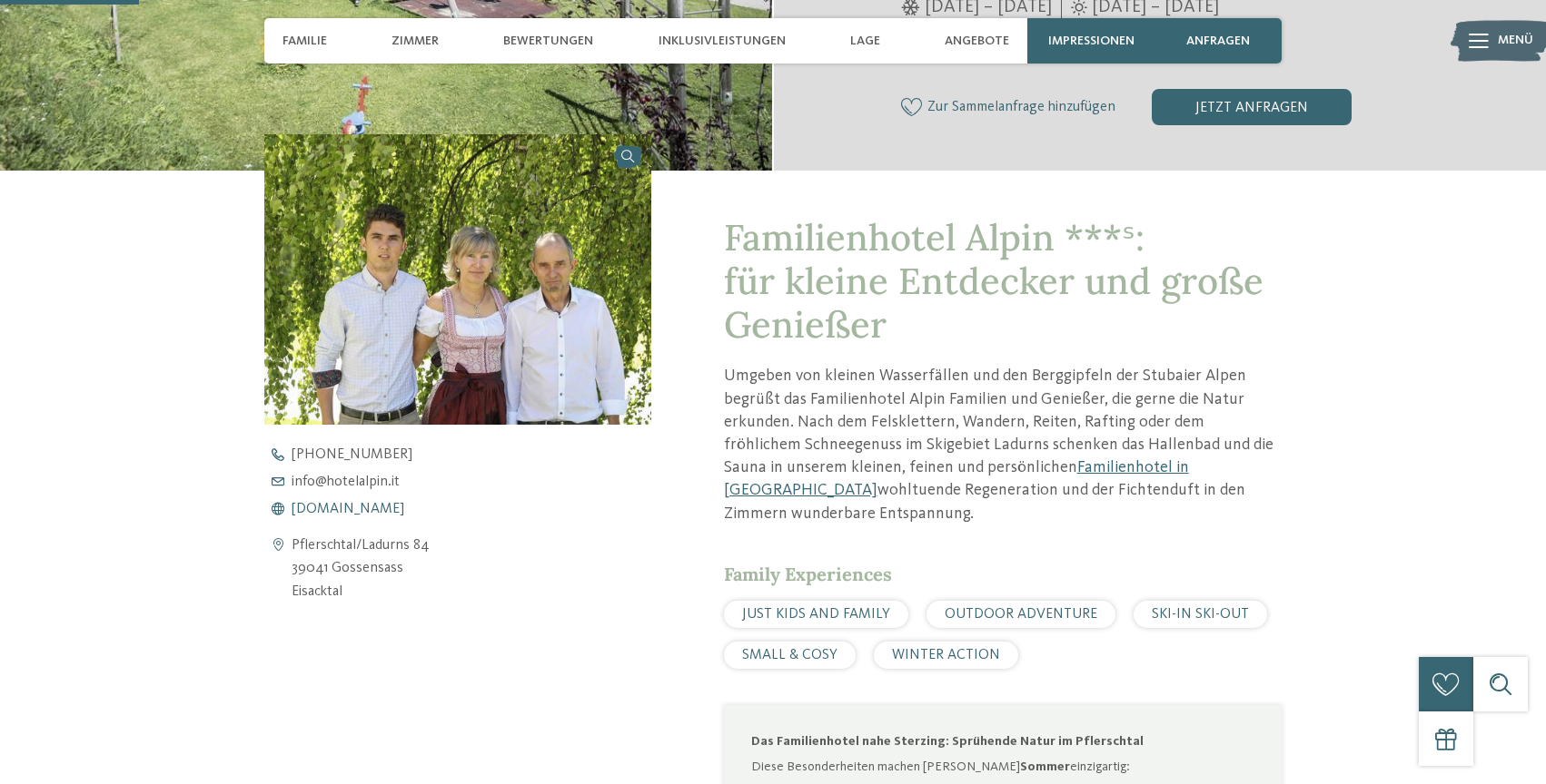
click at [349, 510] on span "[DOMAIN_NAME]" at bounding box center [348, 510] width 112 height 15
click at [367, 510] on span "[DOMAIN_NAME]" at bounding box center [348, 510] width 112 height 15
